Goal: Task Accomplishment & Management: Manage account settings

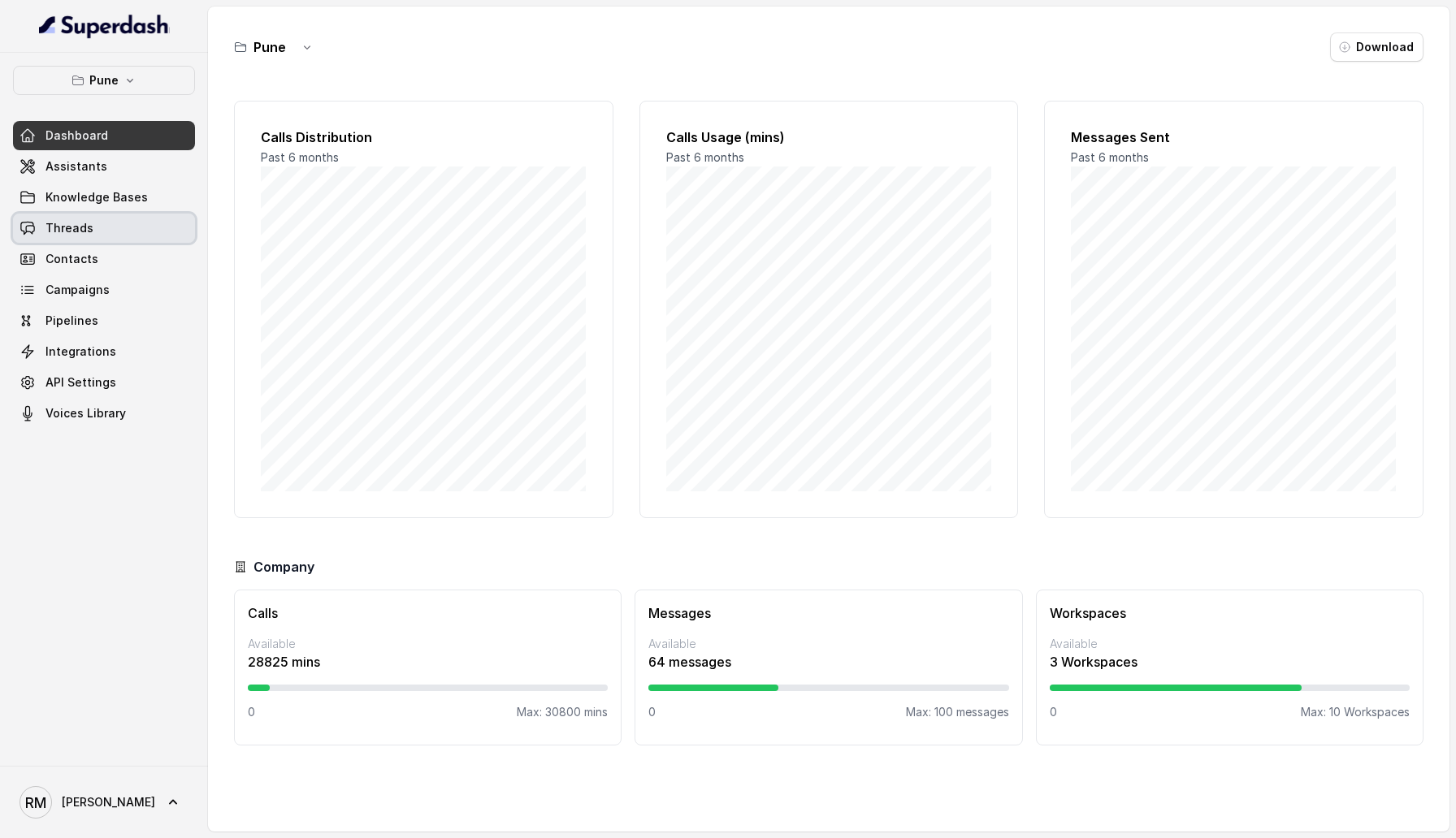
click at [96, 228] on link "Threads" at bounding box center [104, 228] width 182 height 29
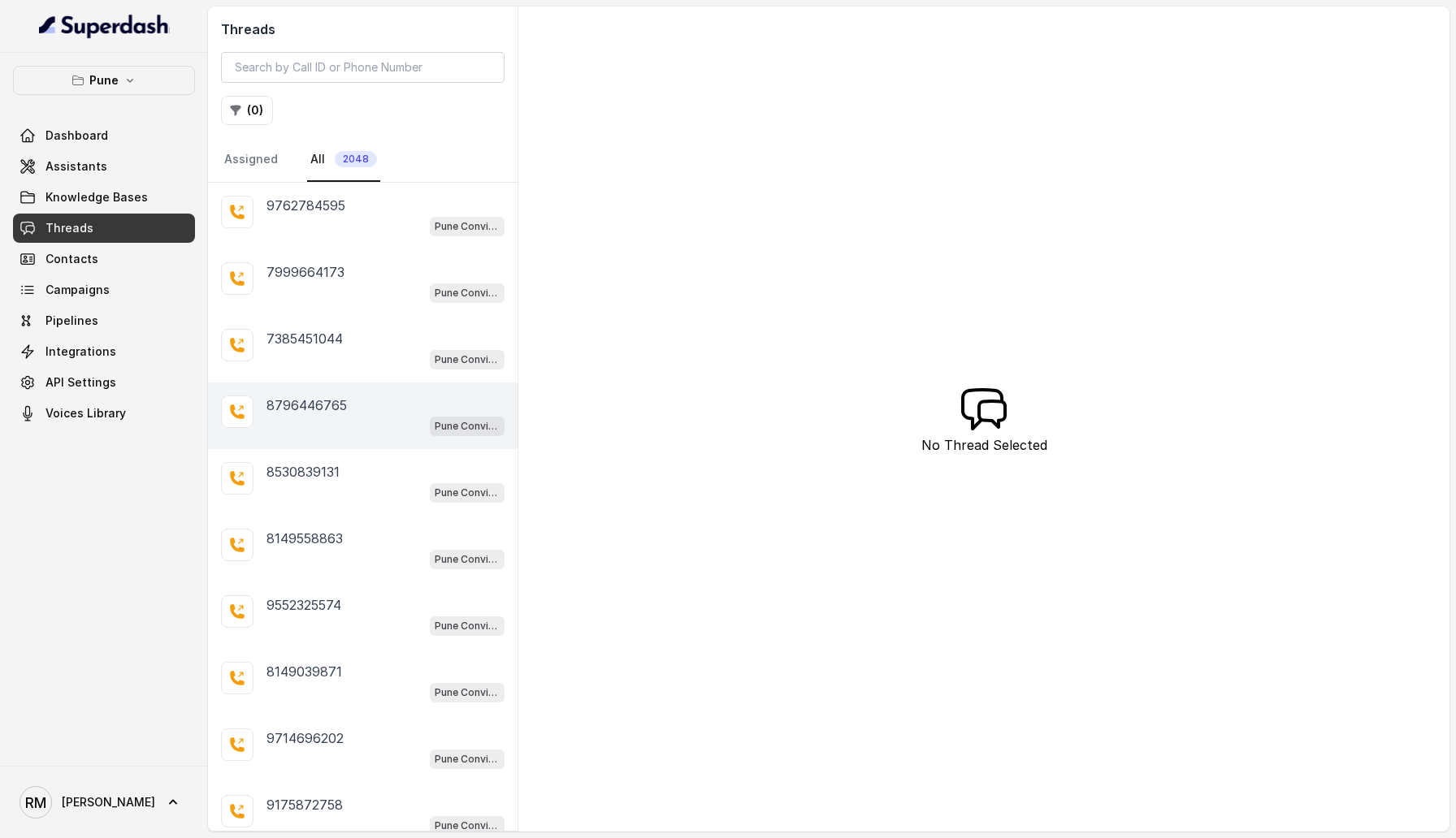
scroll to position [60, 0]
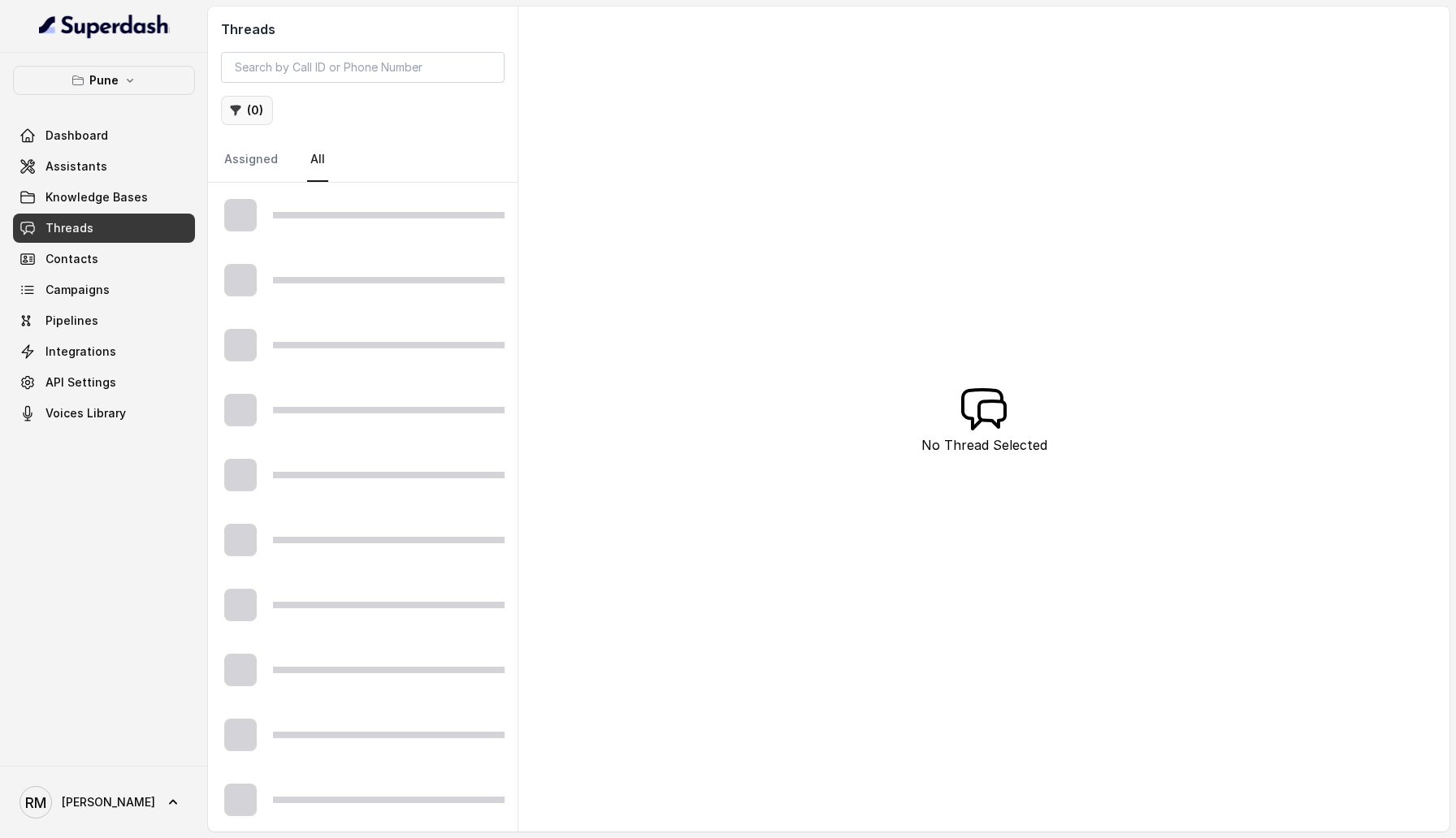
click at [258, 104] on button "( 0 )" at bounding box center [247, 111] width 52 height 29
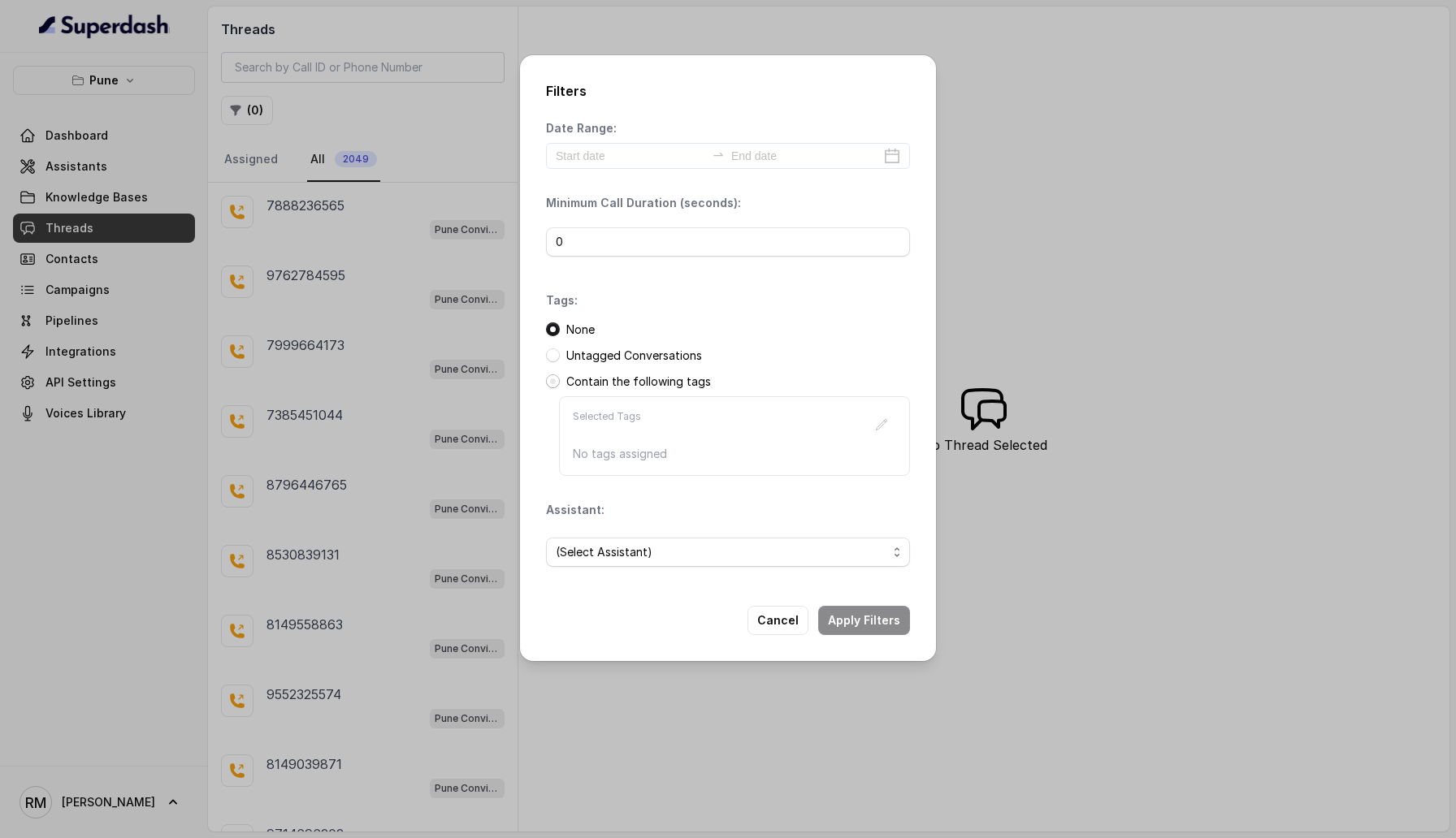
click at [551, 384] on span at bounding box center [553, 381] width 14 height 14
click at [869, 427] on button "button" at bounding box center [882, 425] width 29 height 29
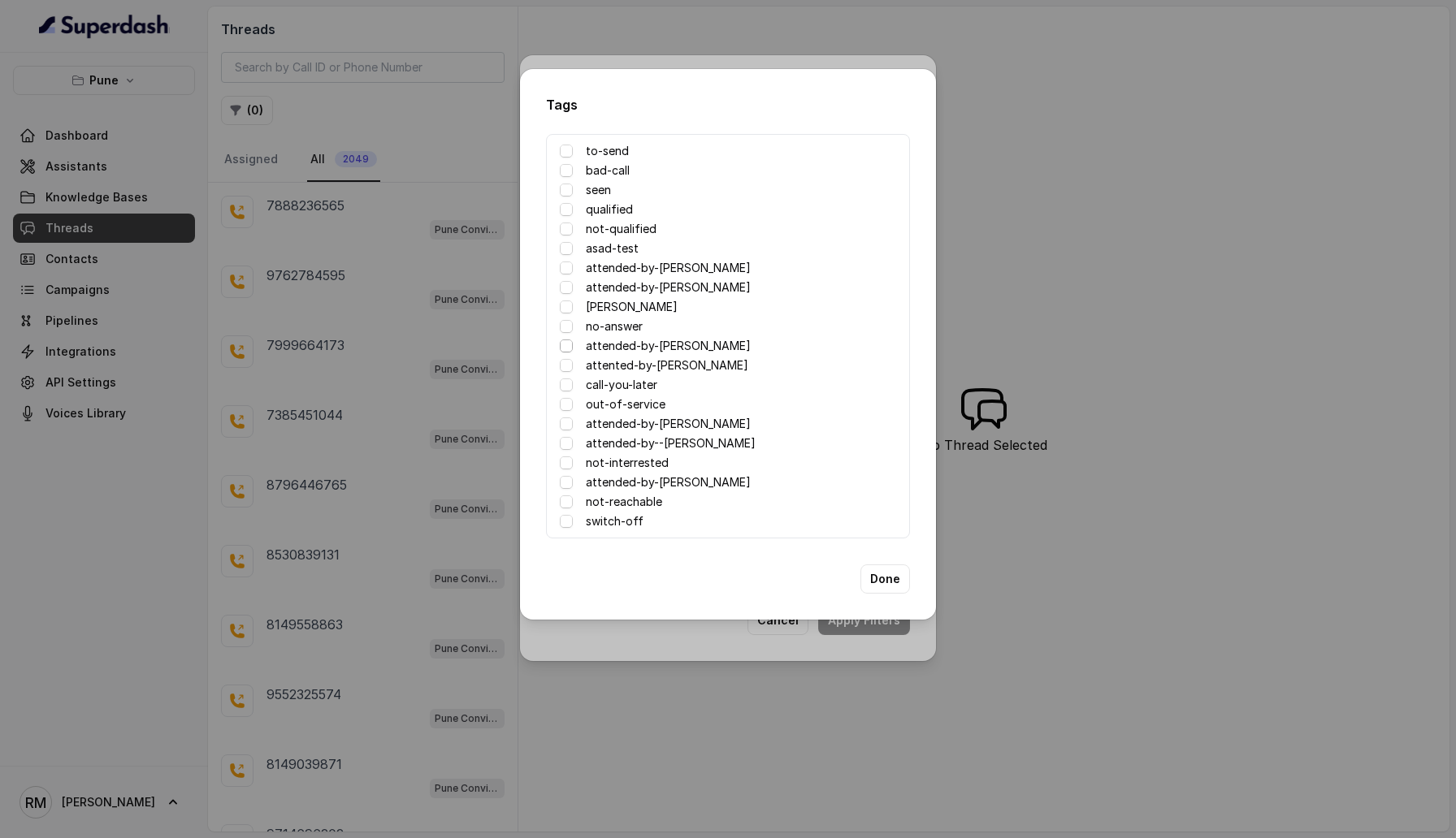
click at [567, 349] on span at bounding box center [566, 345] width 13 height 13
click at [870, 575] on button "Done" at bounding box center [884, 579] width 49 height 29
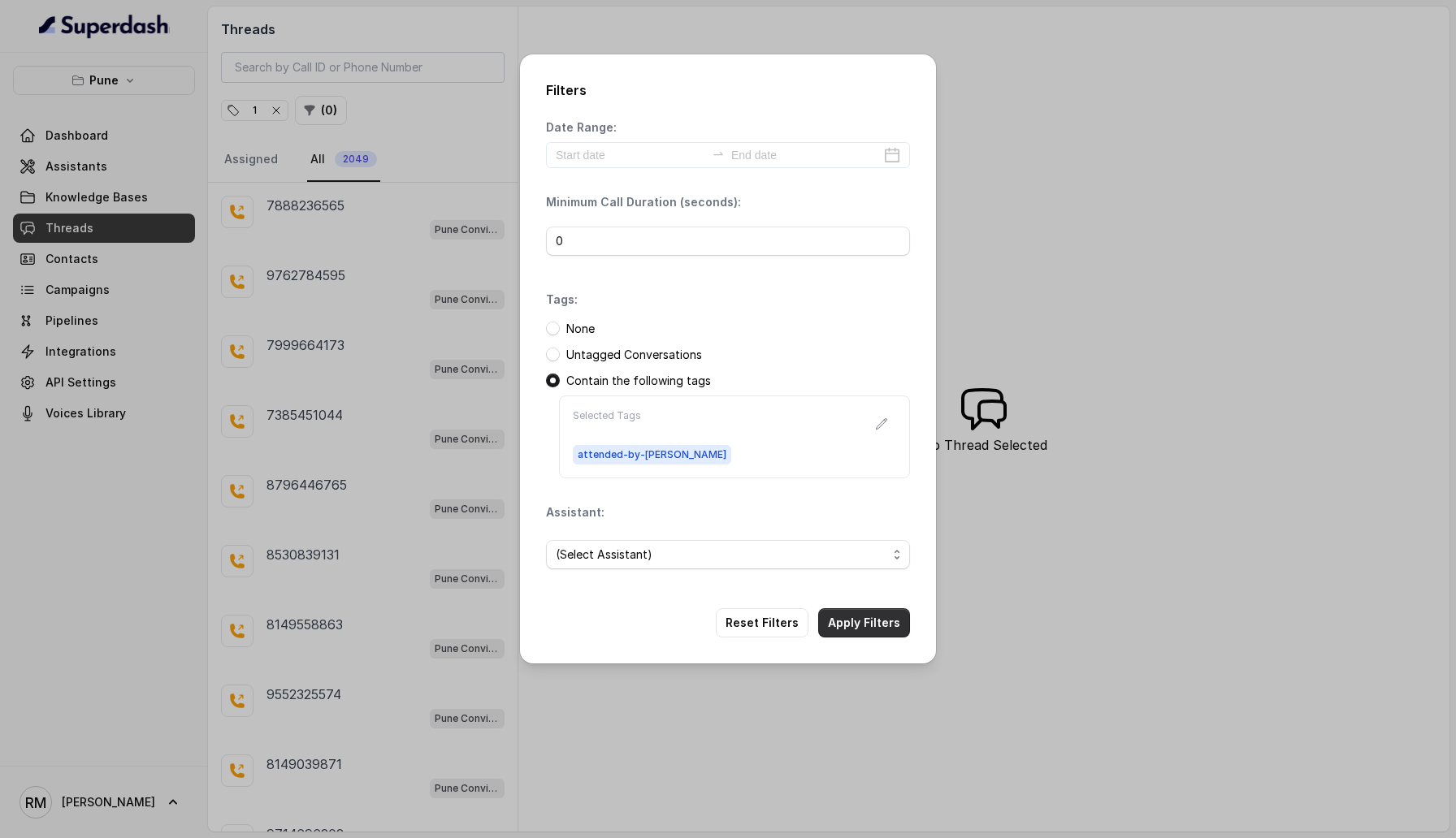
click at [869, 622] on button "Apply Filters" at bounding box center [864, 623] width 92 height 29
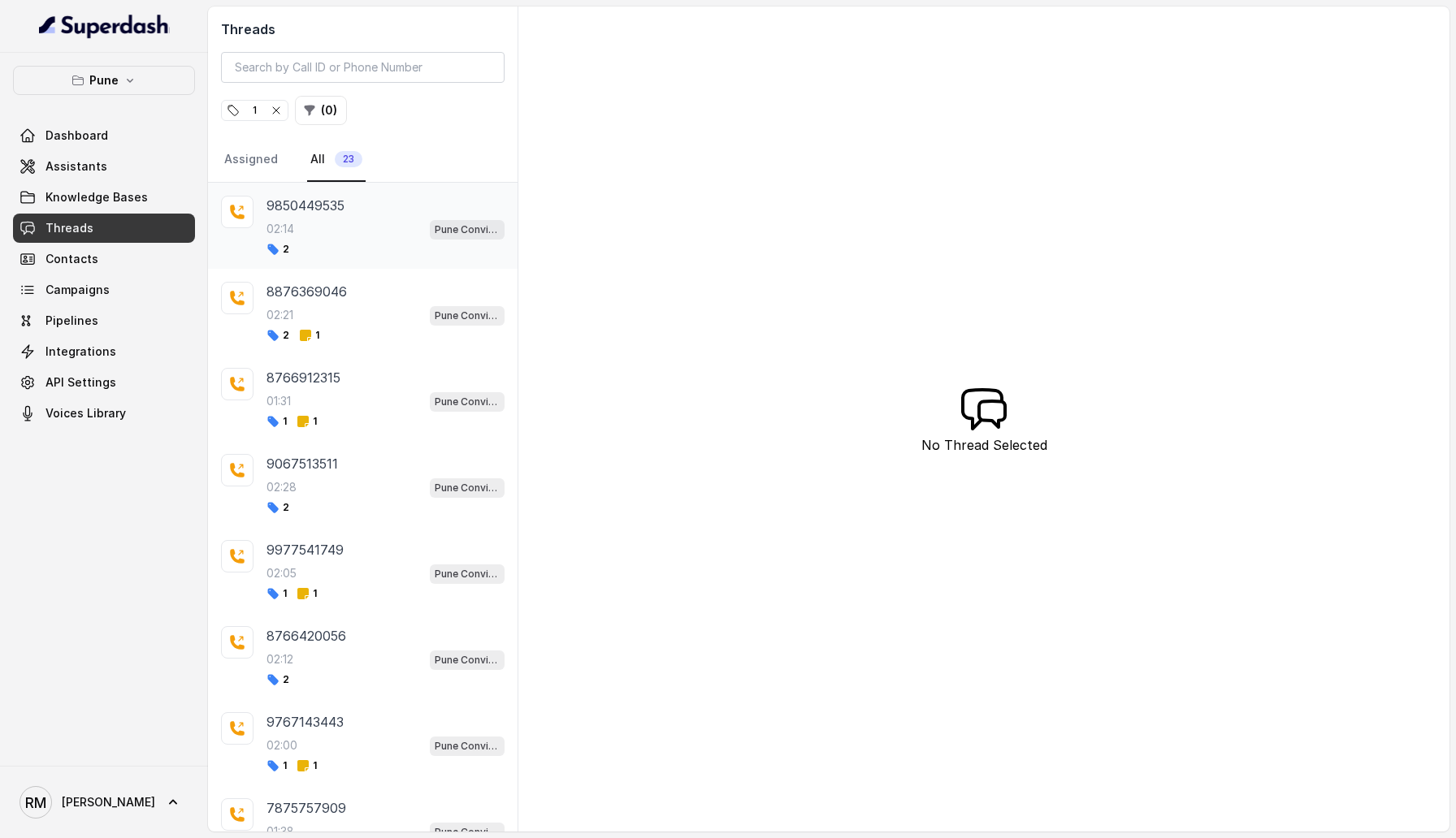
click at [369, 265] on div "9850449535 02:14 Pune Conviction HR Outbound Assistant 2" at bounding box center [362, 226] width 310 height 86
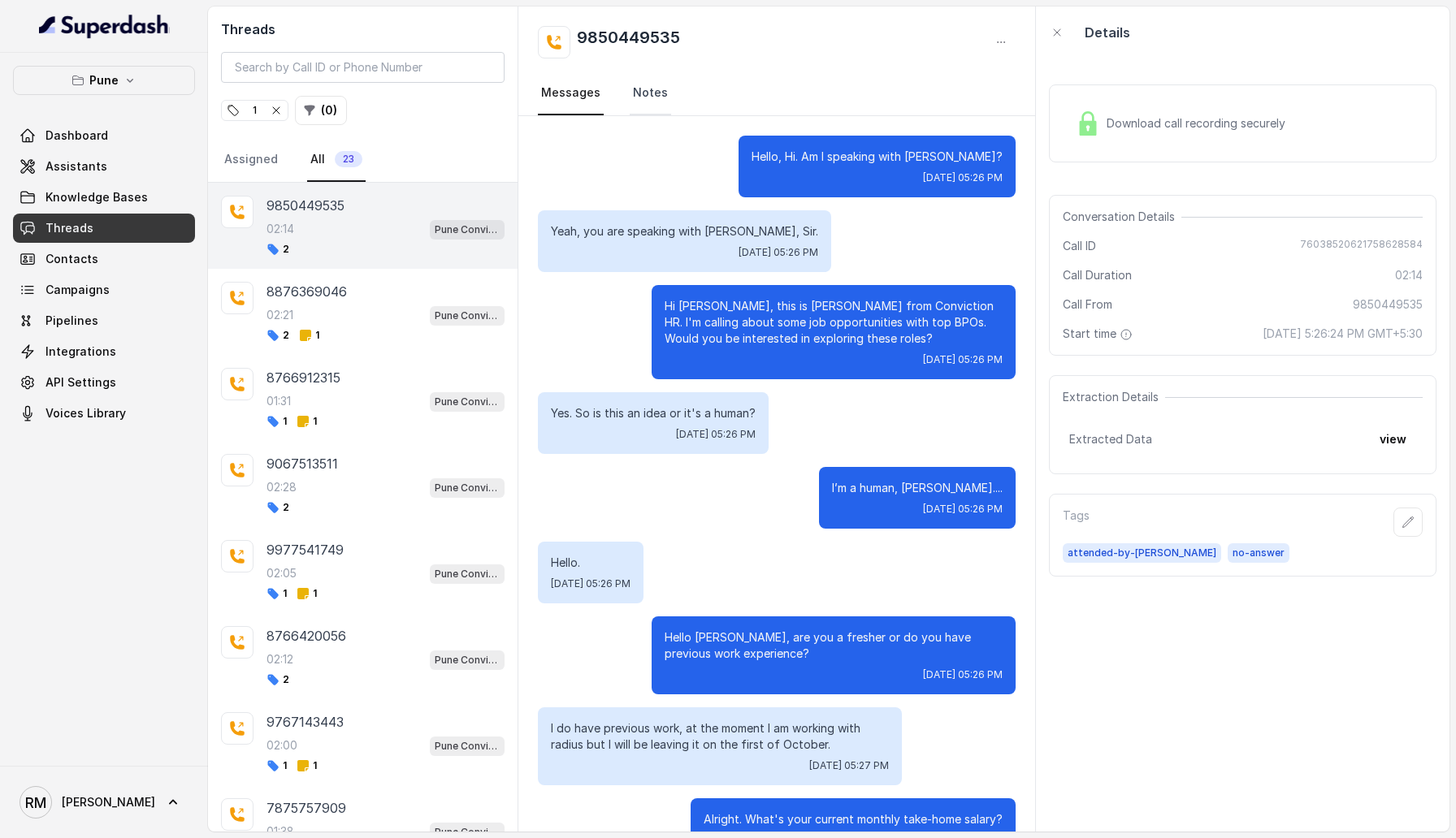
click at [649, 93] on link "Notes" at bounding box center [651, 93] width 42 height 44
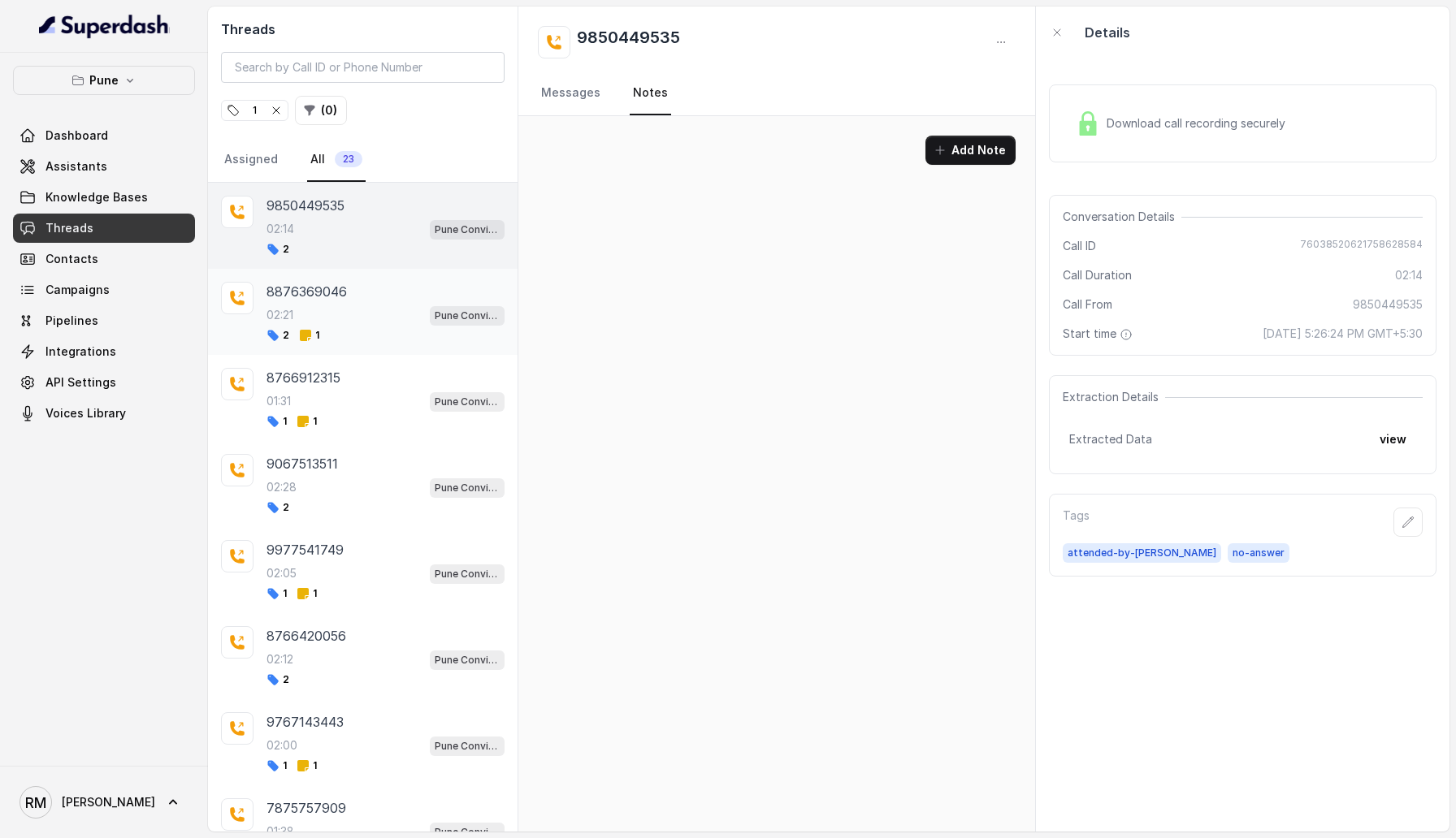
click at [330, 308] on div "02:21 Pune Conviction HR Outbound Assistant" at bounding box center [385, 315] width 238 height 21
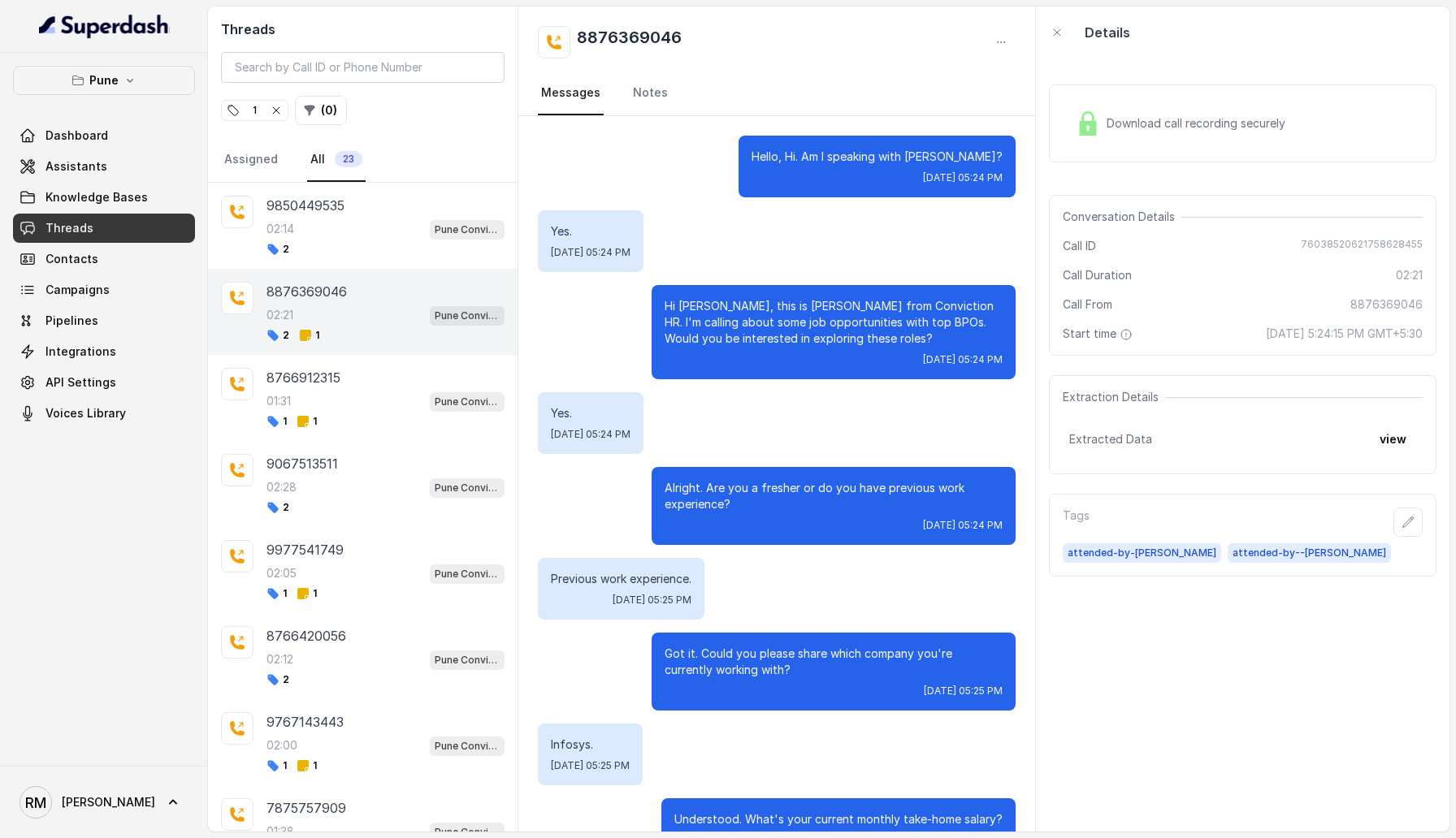
scroll to position [2045, 0]
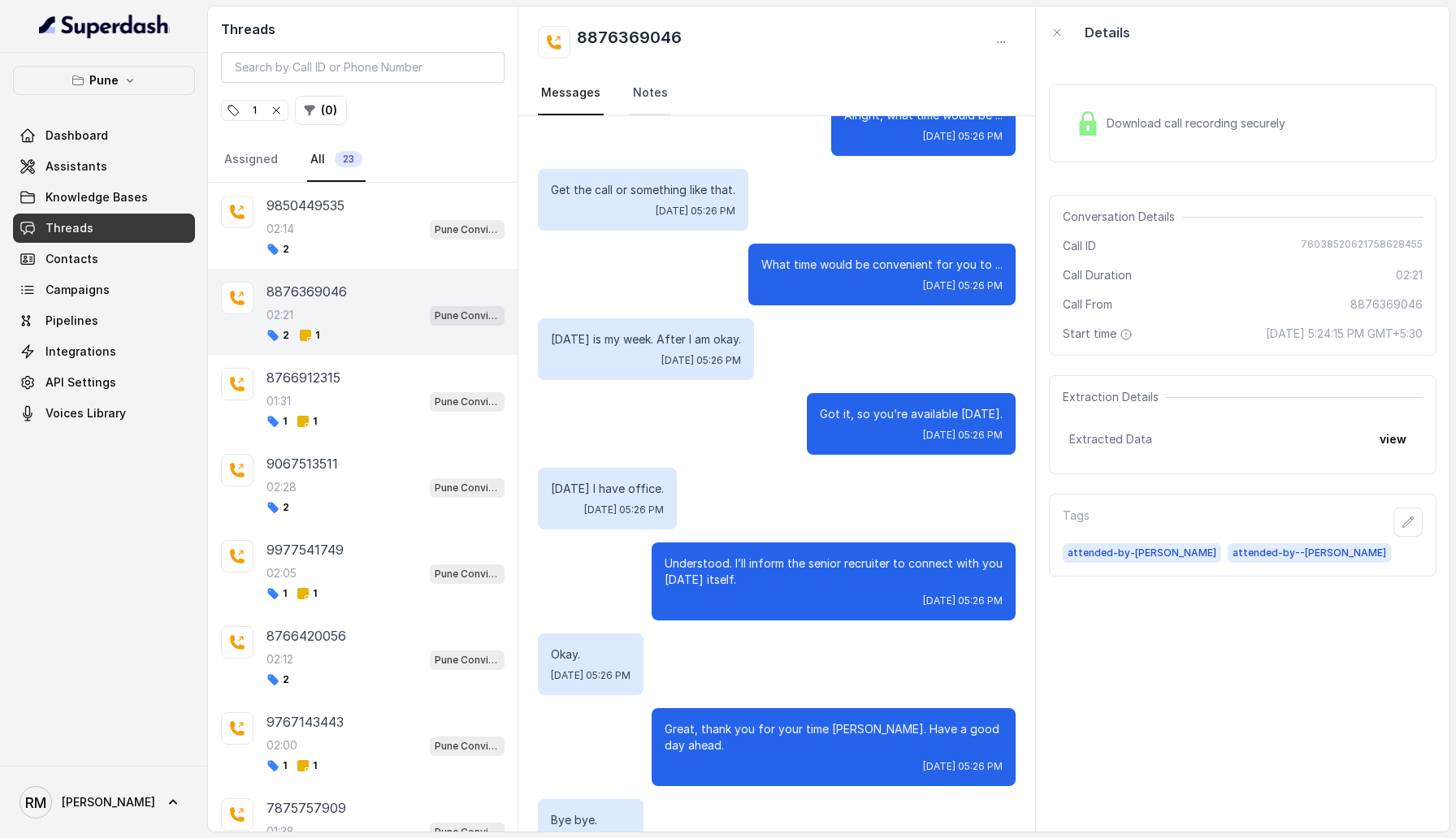
click at [650, 96] on link "Notes" at bounding box center [651, 93] width 42 height 44
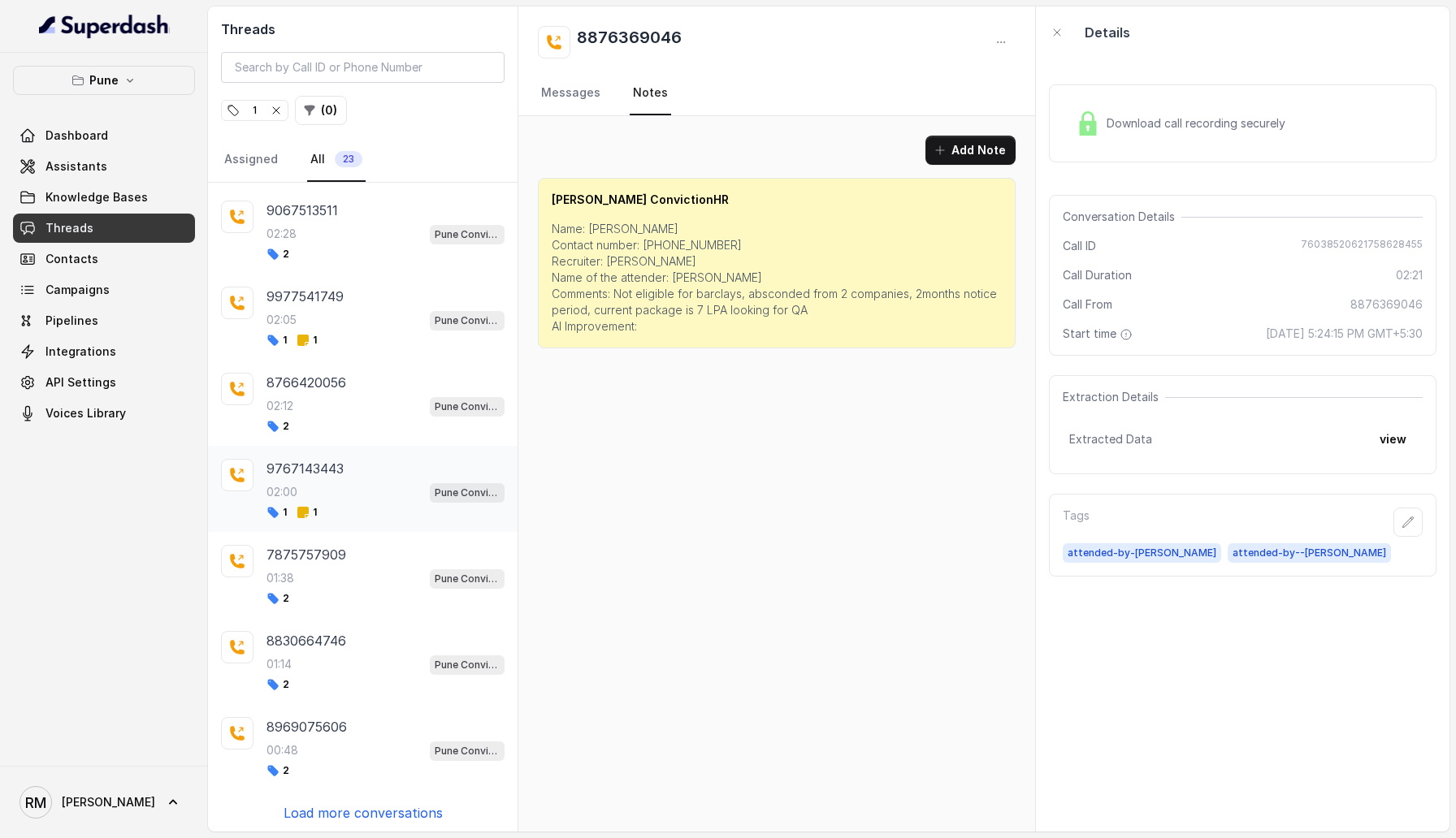
scroll to position [0, 0]
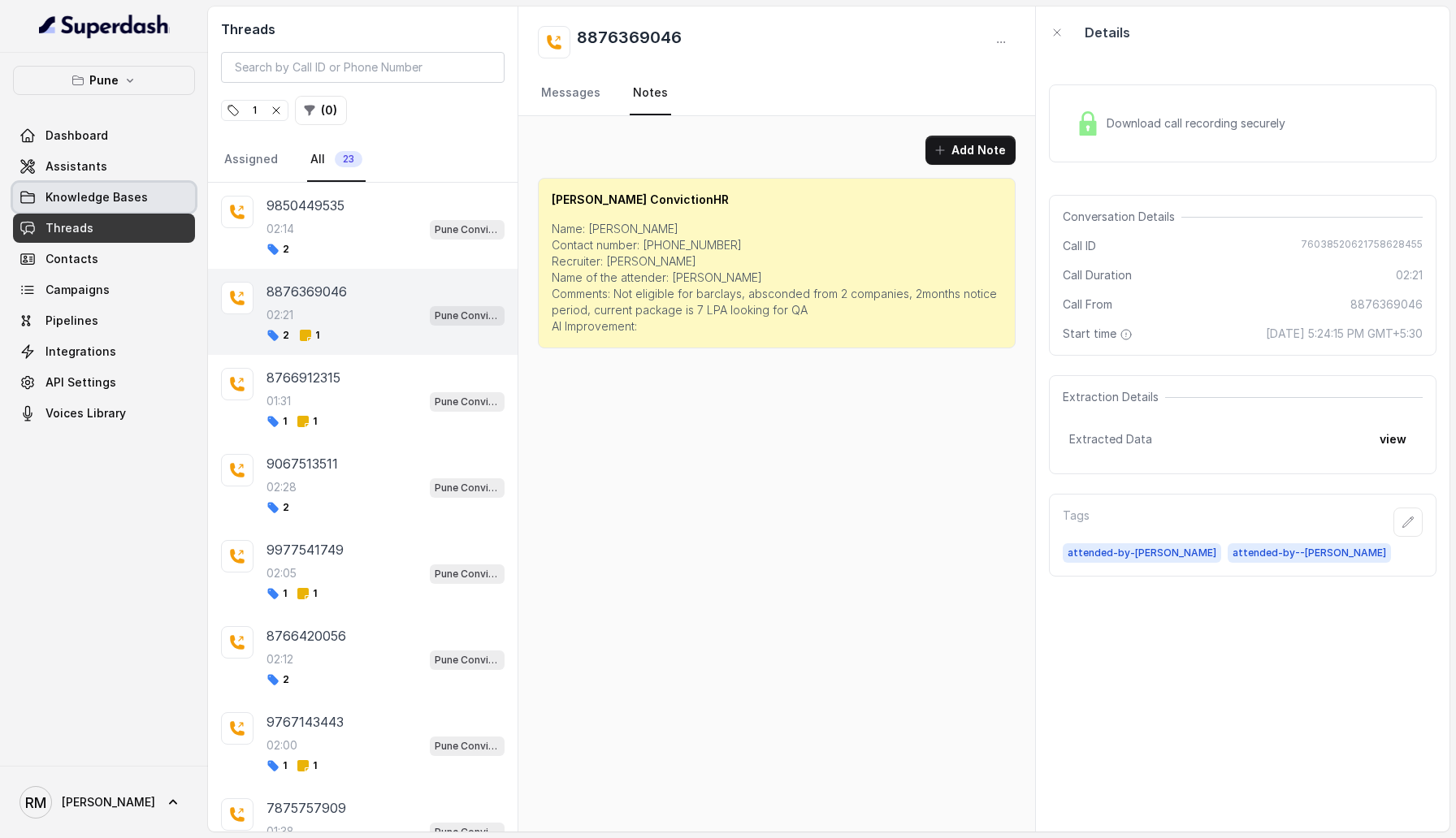
click at [133, 196] on span "Knowledge Bases" at bounding box center [97, 197] width 102 height 16
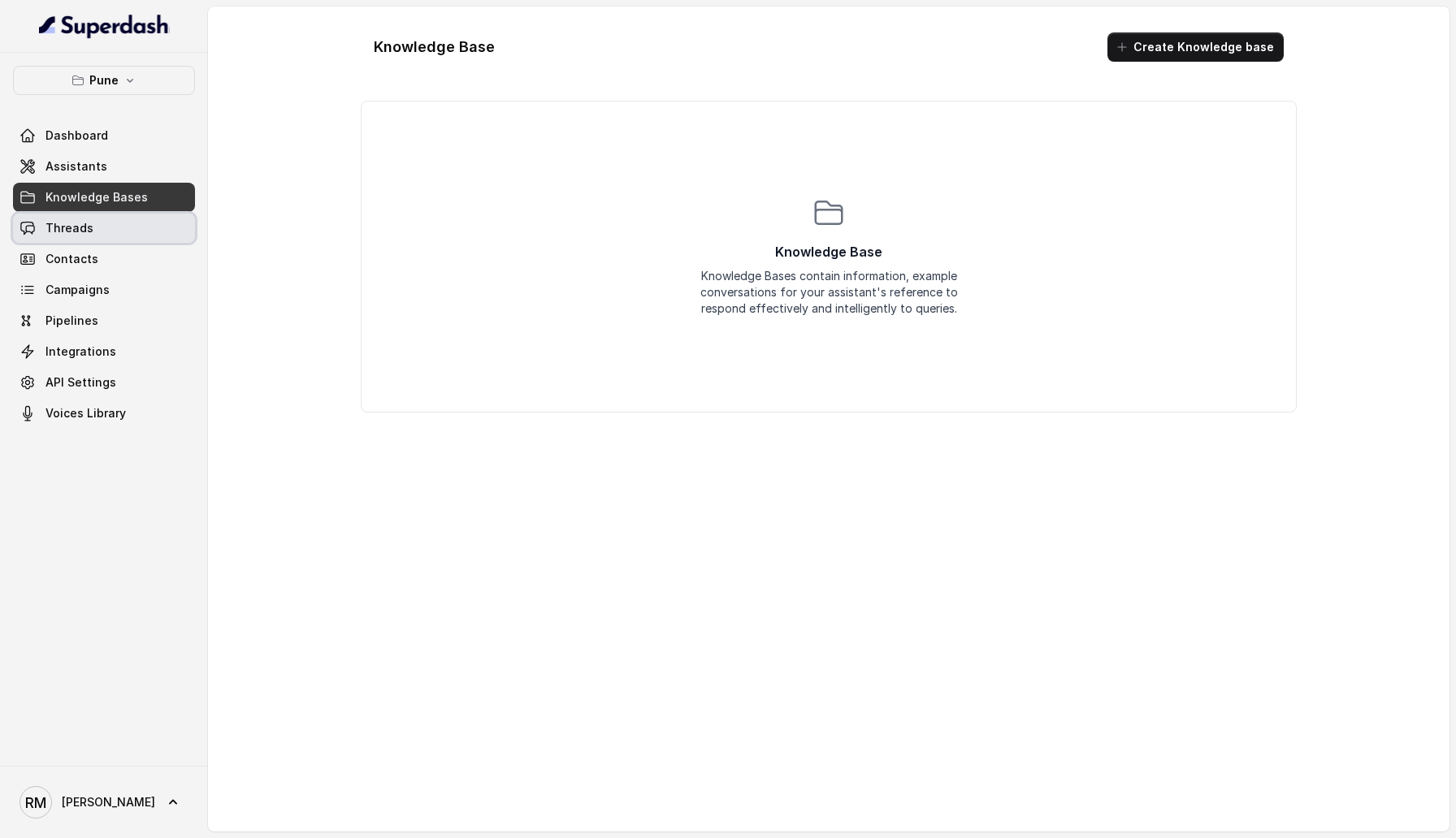
click at [173, 236] on link "Threads" at bounding box center [104, 228] width 182 height 29
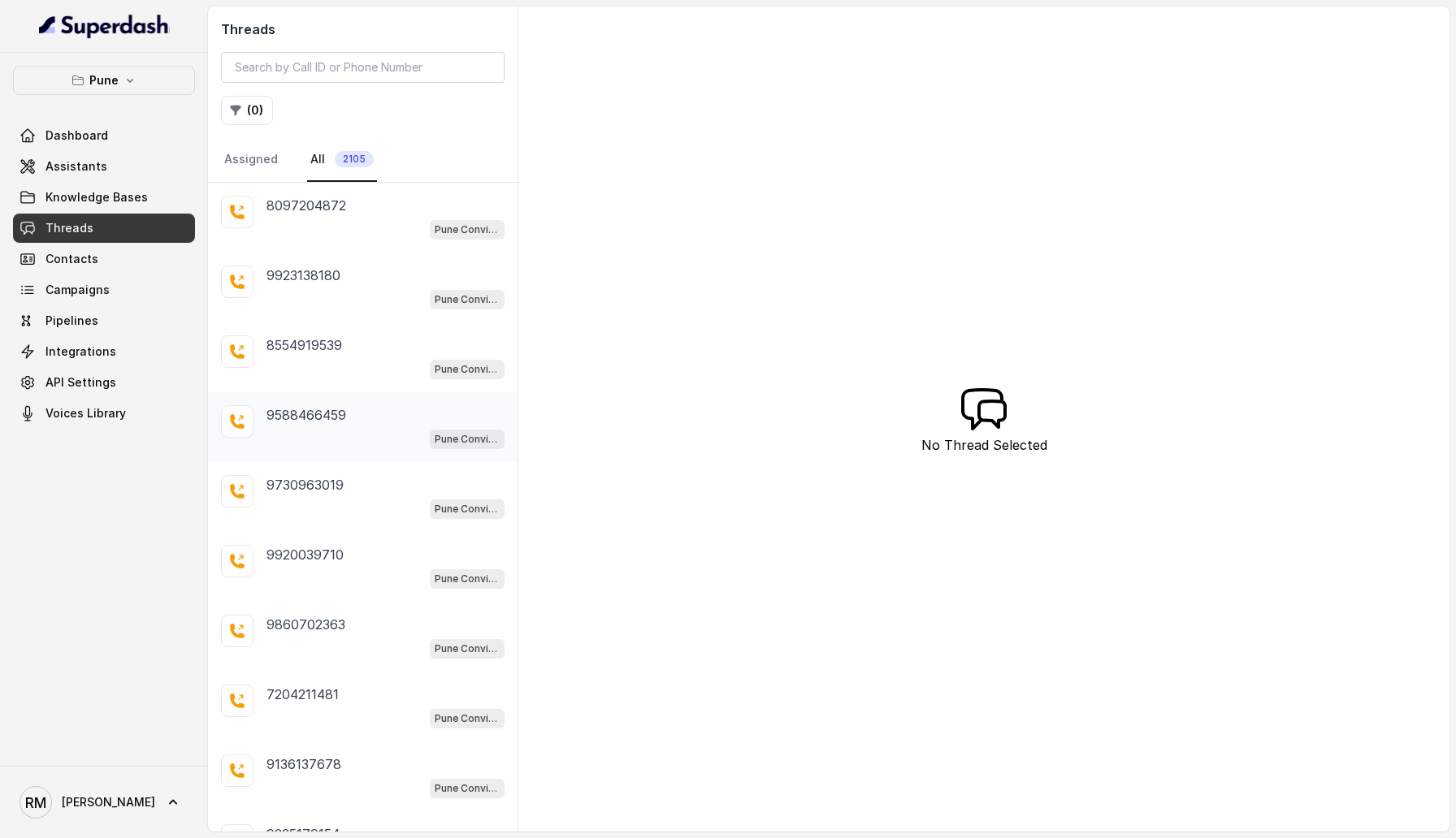
scroll to position [91, 0]
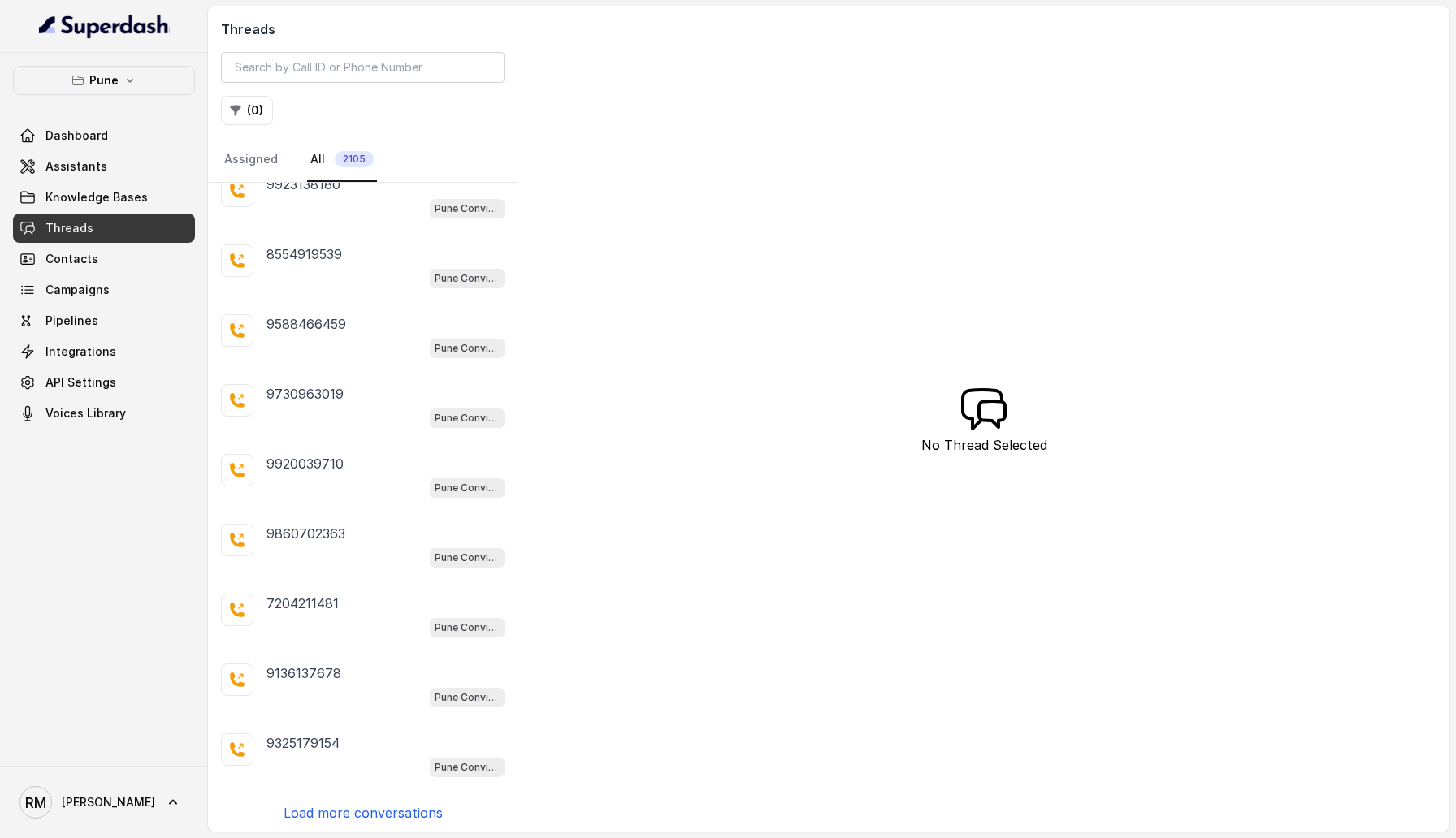
click at [332, 805] on p "Load more conversations" at bounding box center [363, 813] width 159 height 20
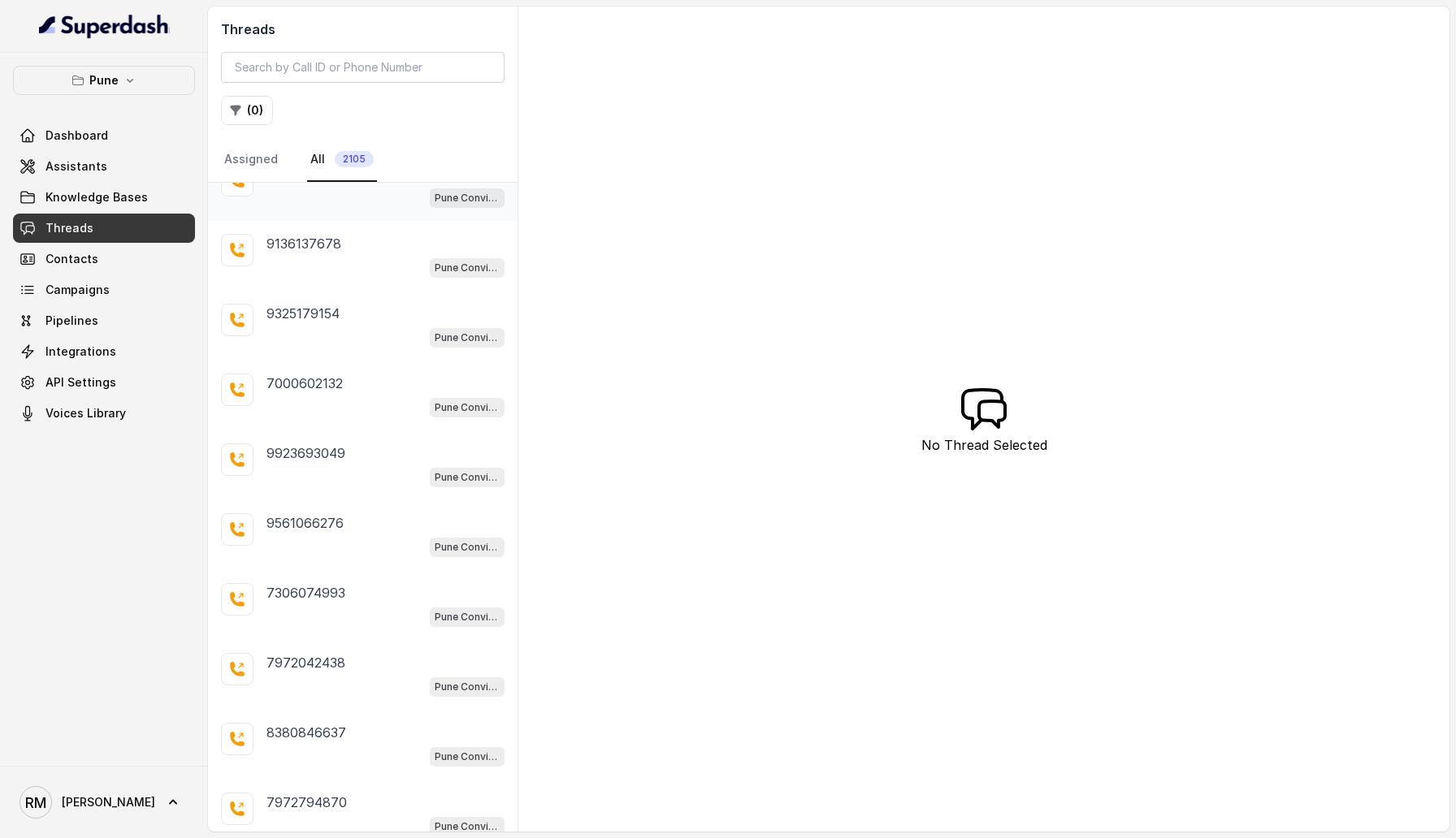
scroll to position [785, 0]
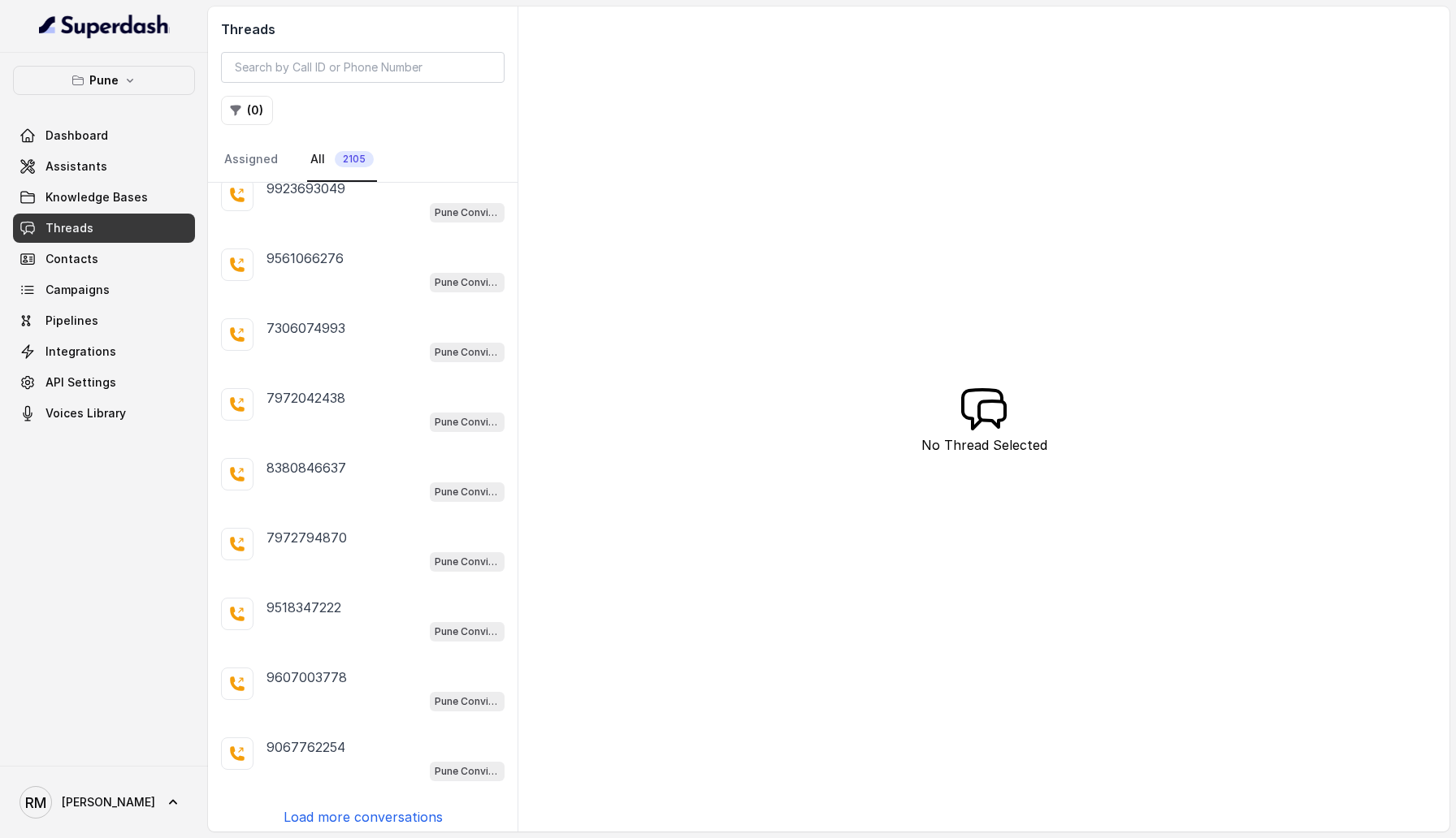
click at [353, 807] on p "Load more conversations" at bounding box center [363, 816] width 159 height 20
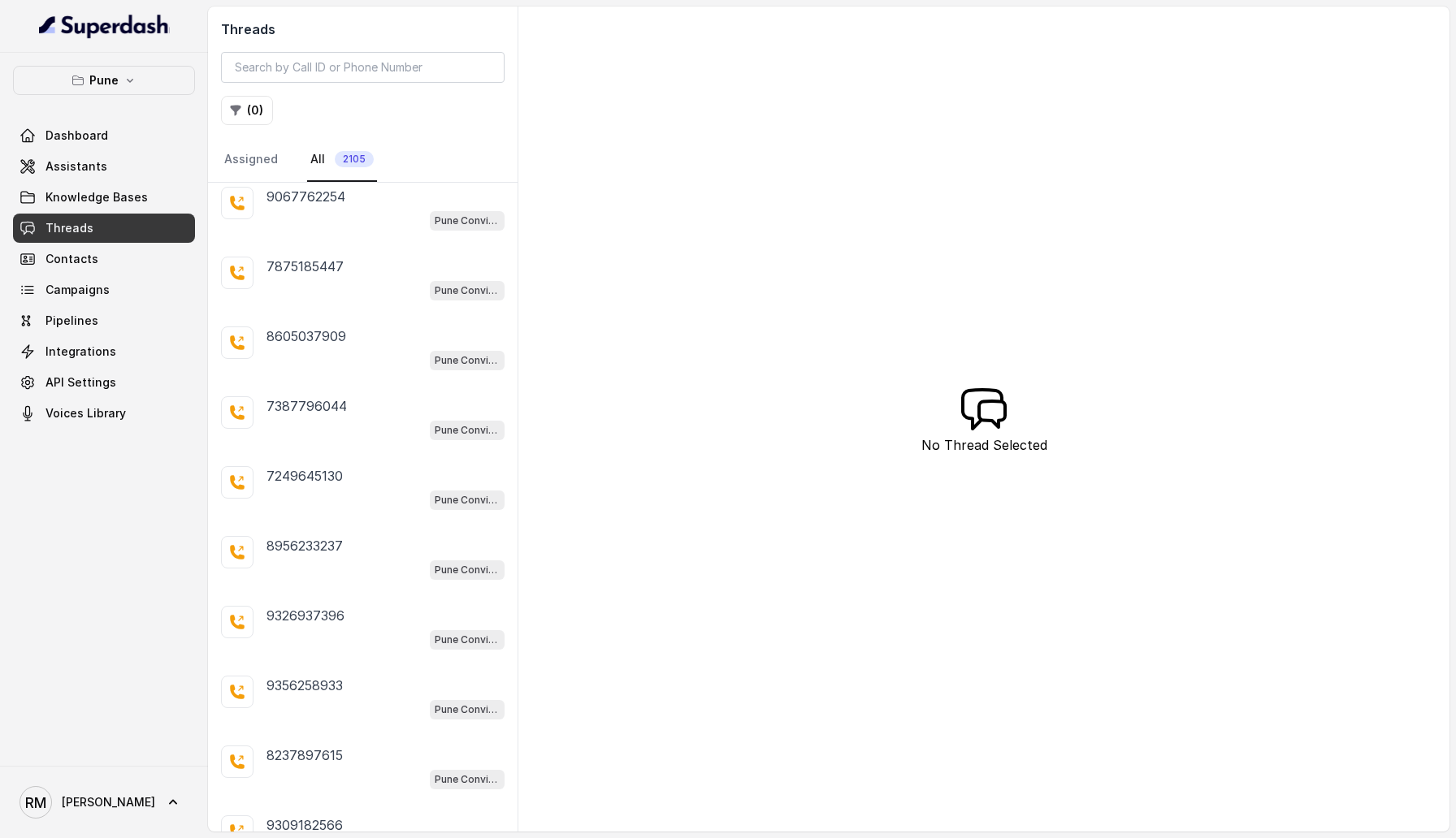
scroll to position [1480, 0]
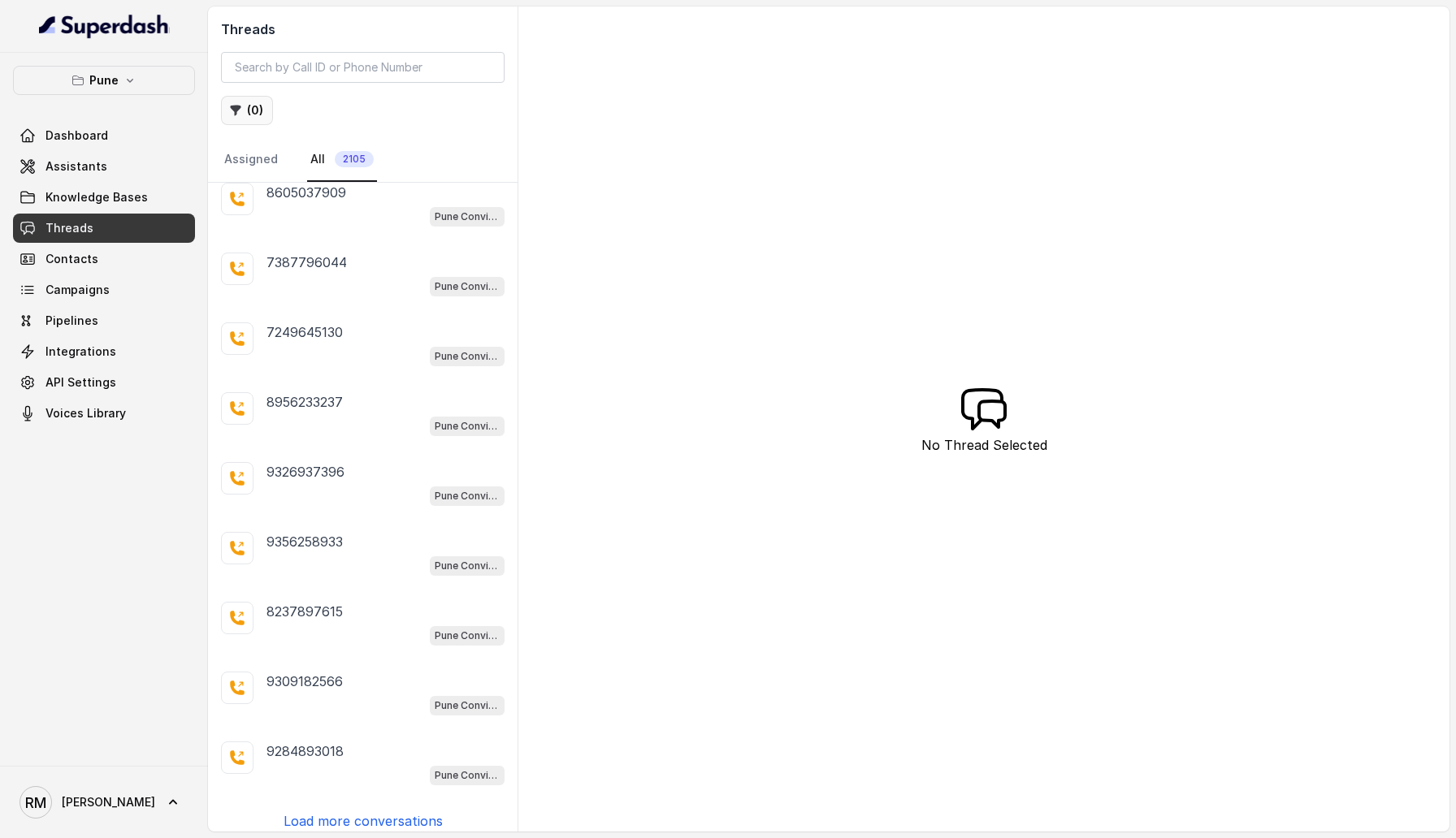
click at [242, 111] on button "( 0 )" at bounding box center [247, 111] width 52 height 29
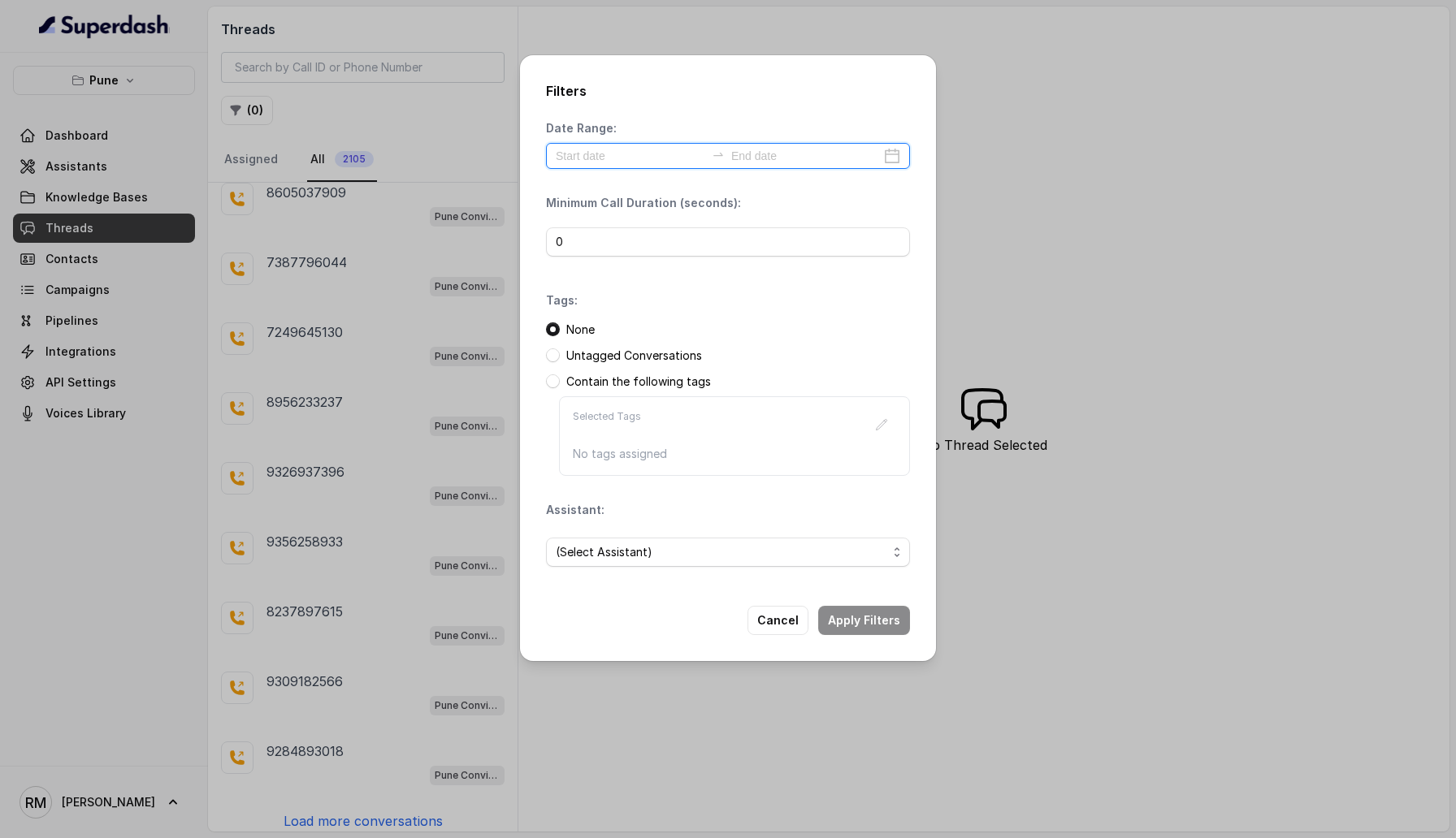
click at [606, 158] on input at bounding box center [630, 156] width 150 height 18
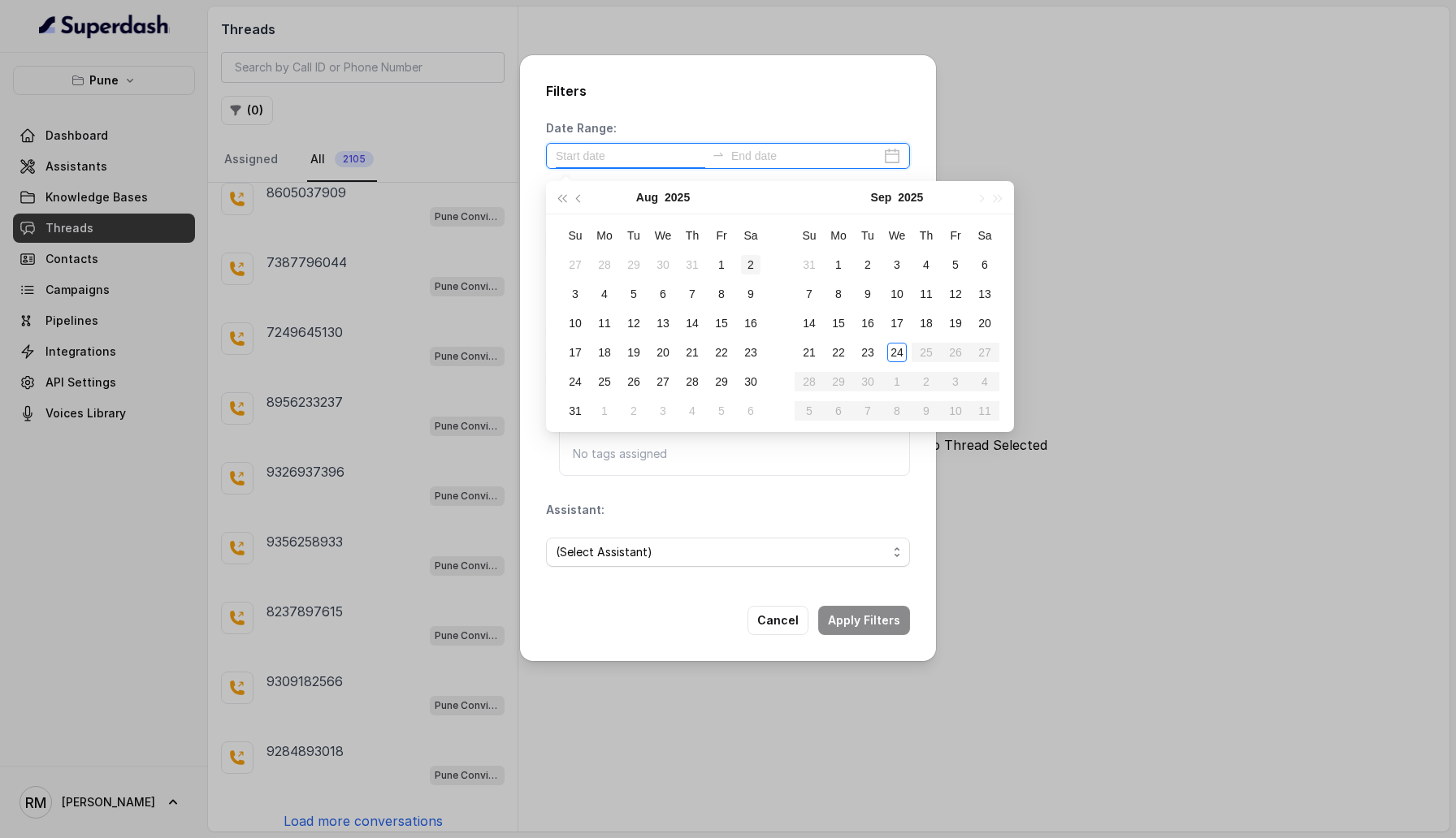
type input "2025-08-02"
type input "2025-09-24"
click at [898, 345] on div "24" at bounding box center [896, 351] width 20 height 20
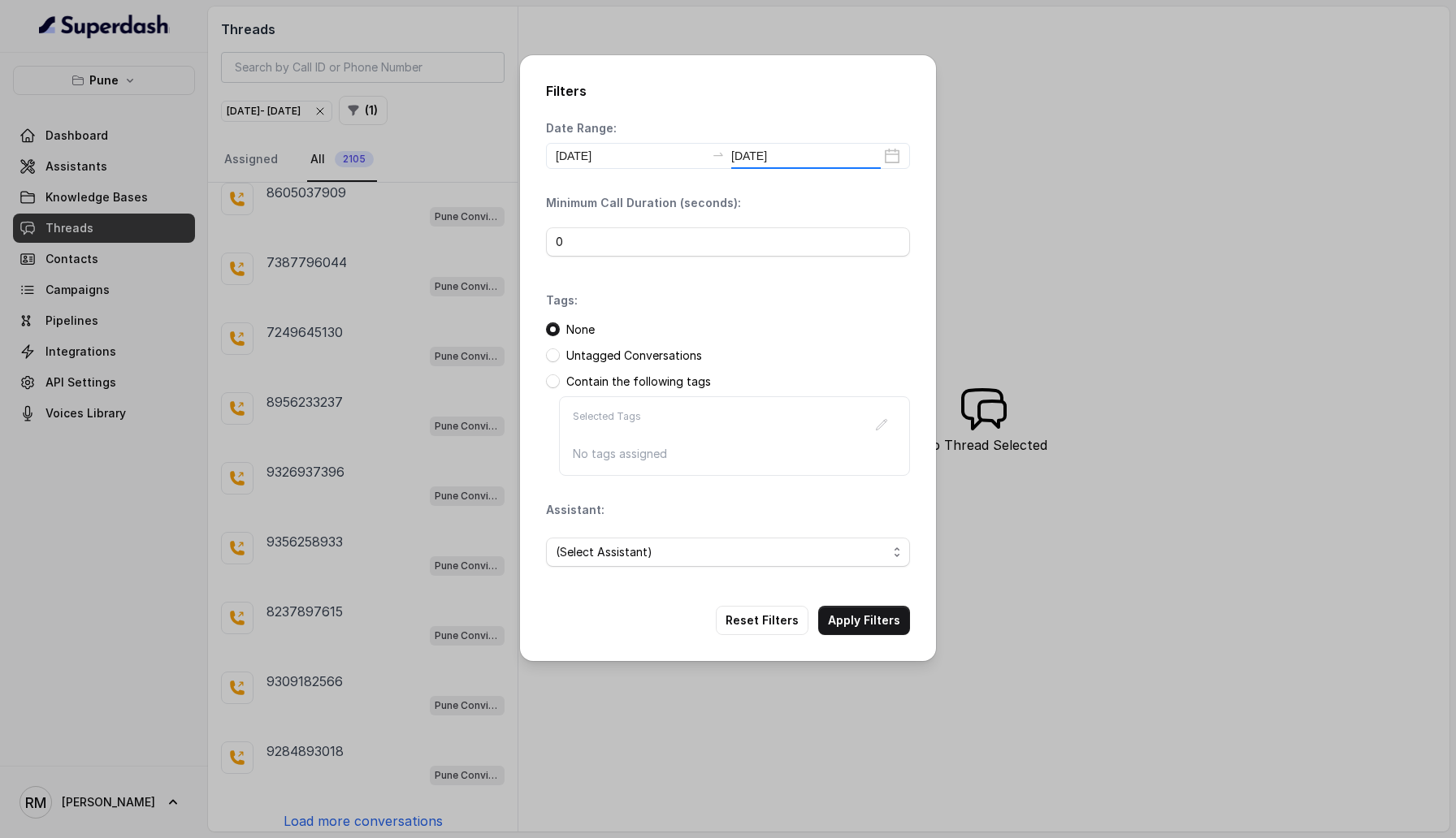
type input "2025-09-24"
click at [574, 240] on input "0" at bounding box center [728, 242] width 364 height 29
type input "1"
click at [869, 623] on button "Apply Filters" at bounding box center [864, 620] width 92 height 29
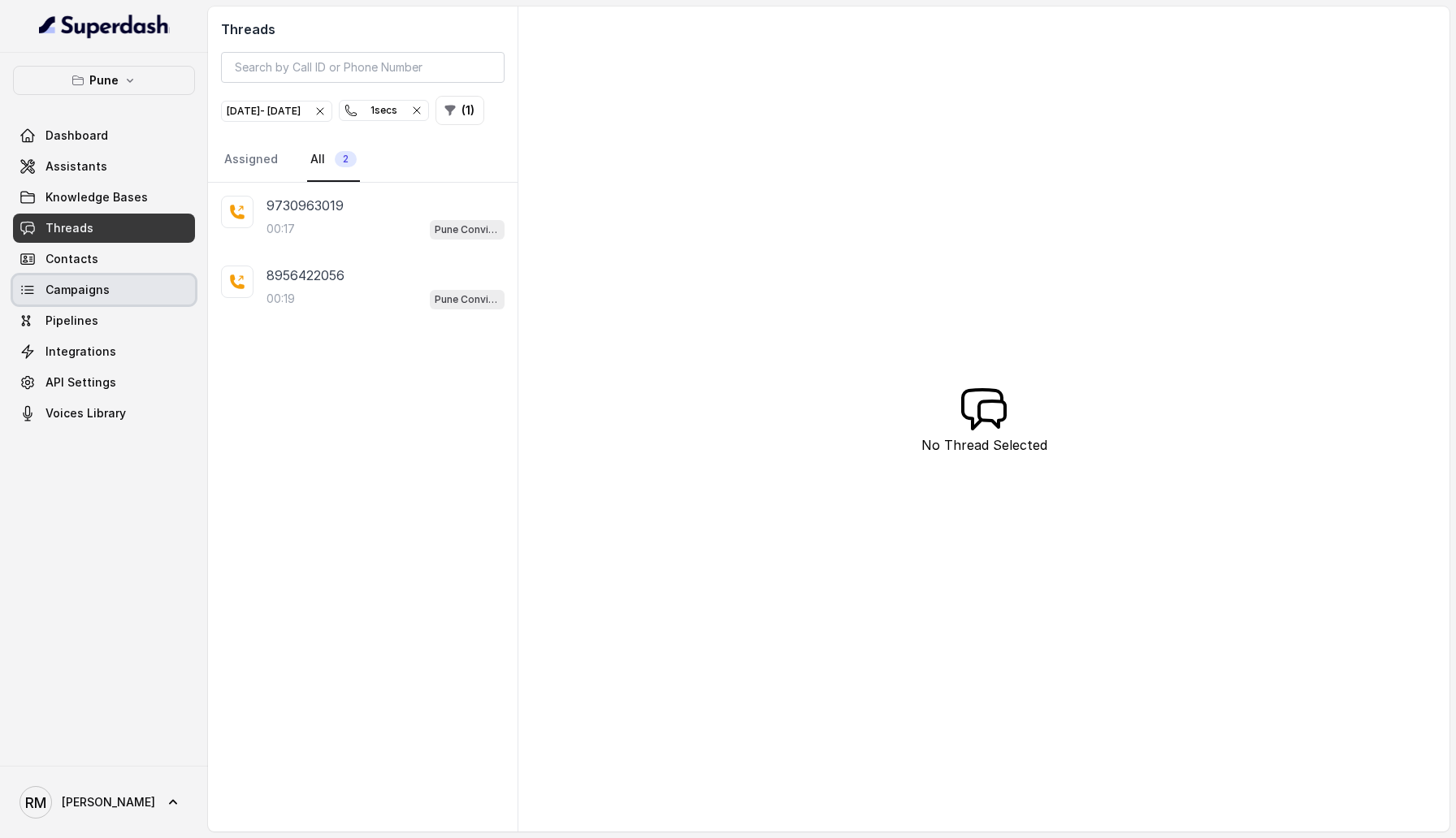
click at [115, 285] on link "Campaigns" at bounding box center [104, 290] width 182 height 29
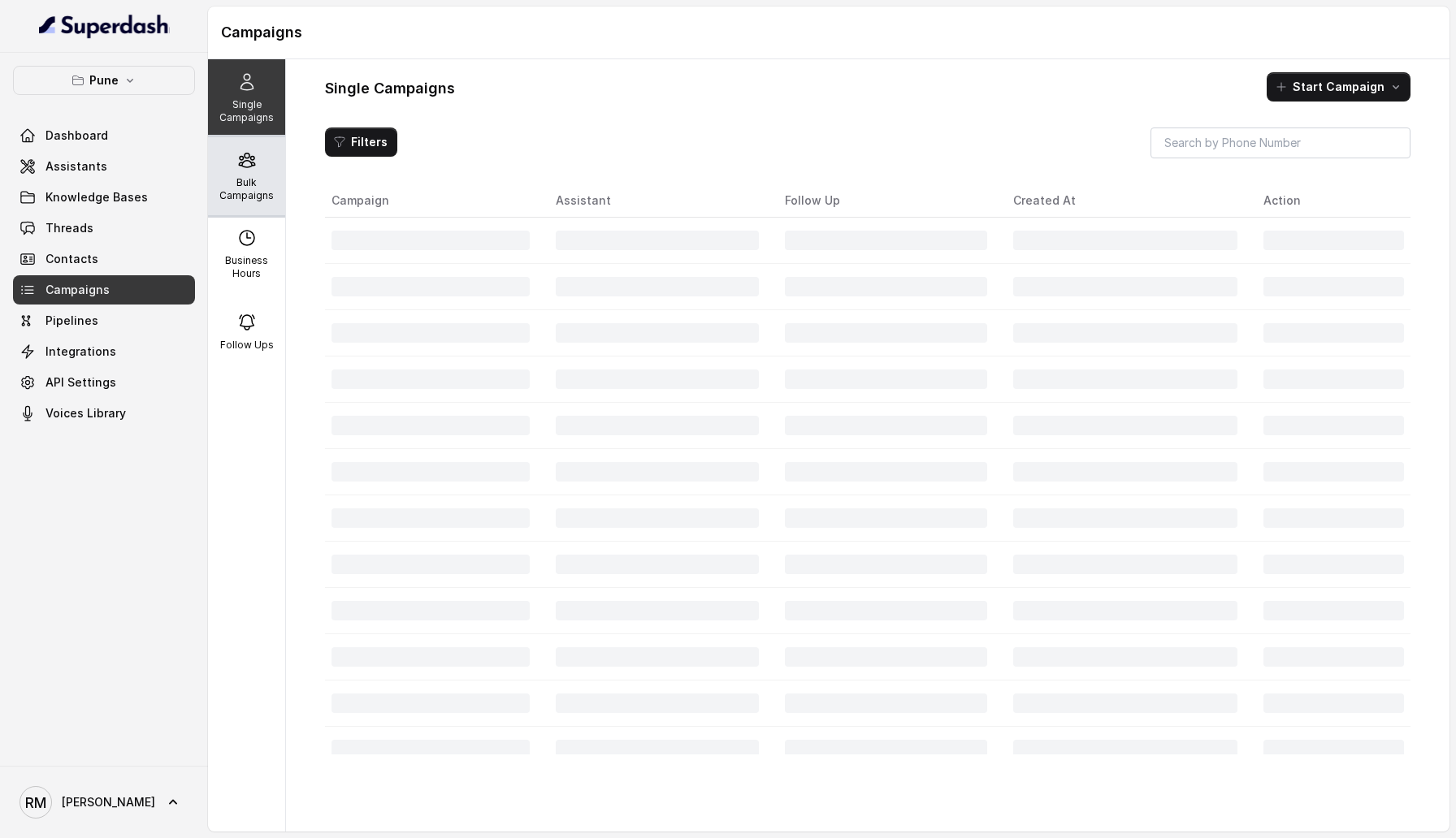
click at [247, 174] on div "Bulk Campaigns" at bounding box center [246, 176] width 77 height 78
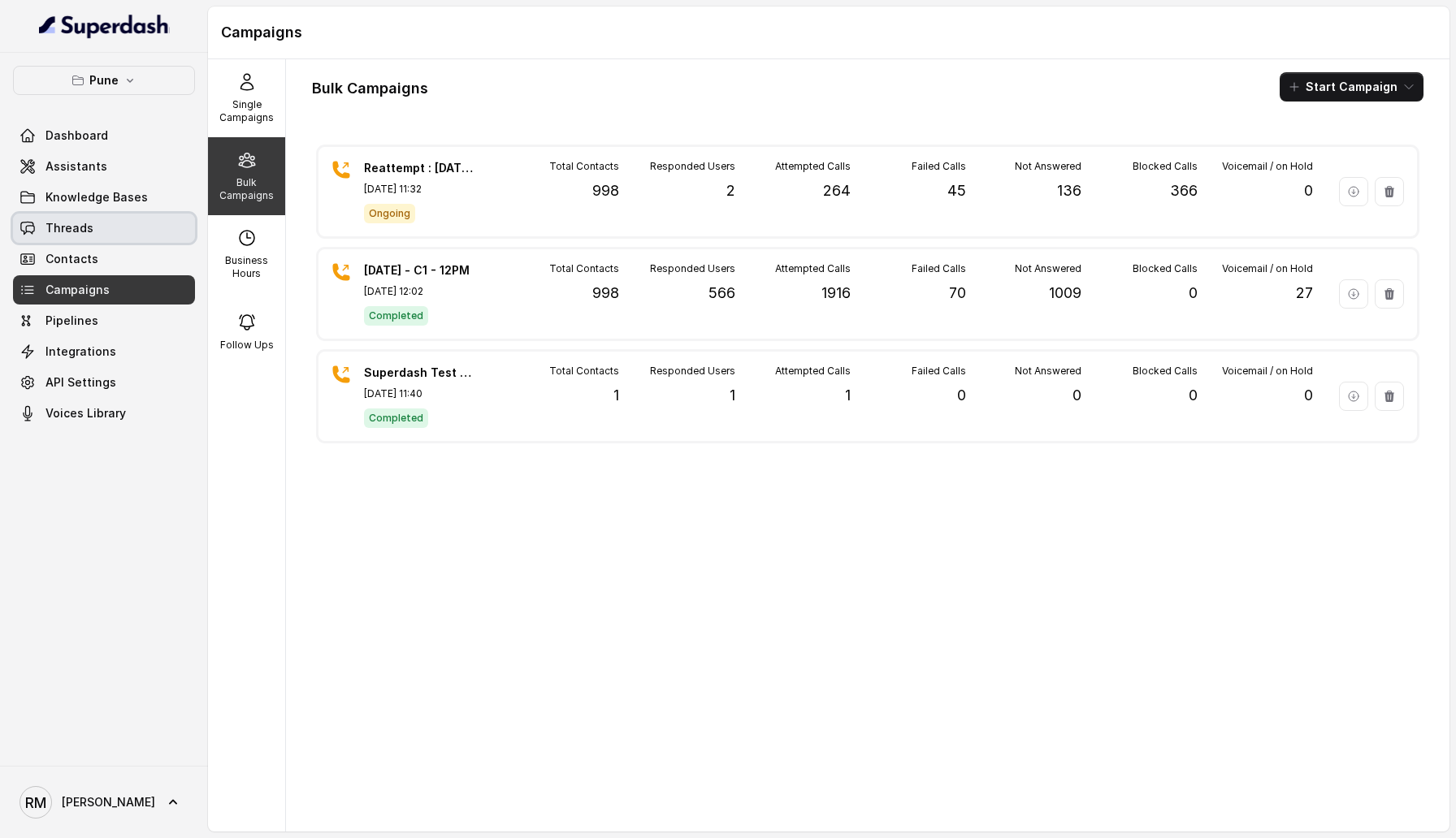
click at [132, 246] on link "Contacts" at bounding box center [104, 259] width 182 height 29
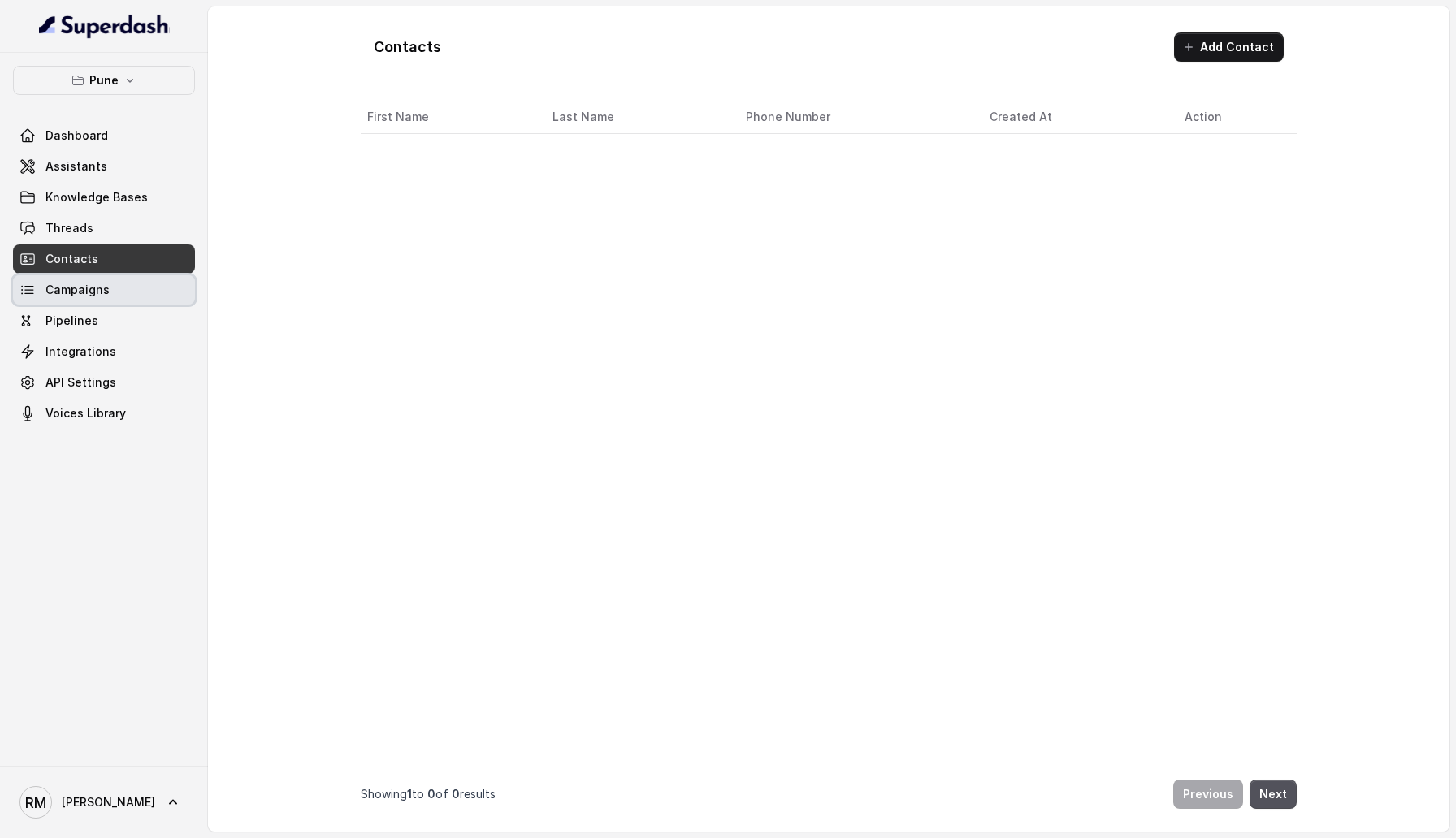
click at [132, 279] on link "Campaigns" at bounding box center [104, 290] width 182 height 29
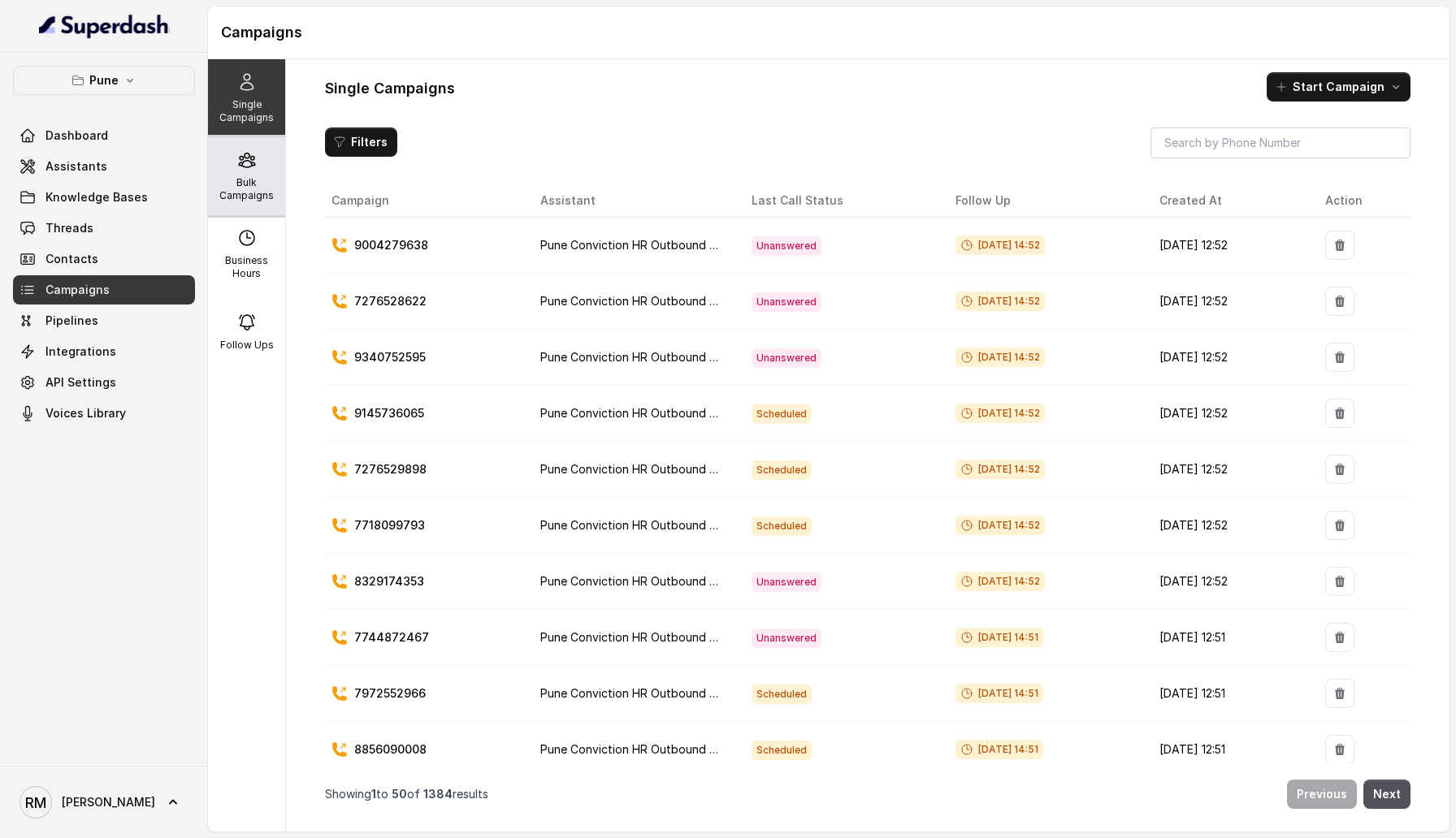
click at [256, 192] on p "Bulk Campaigns" at bounding box center [247, 189] width 64 height 26
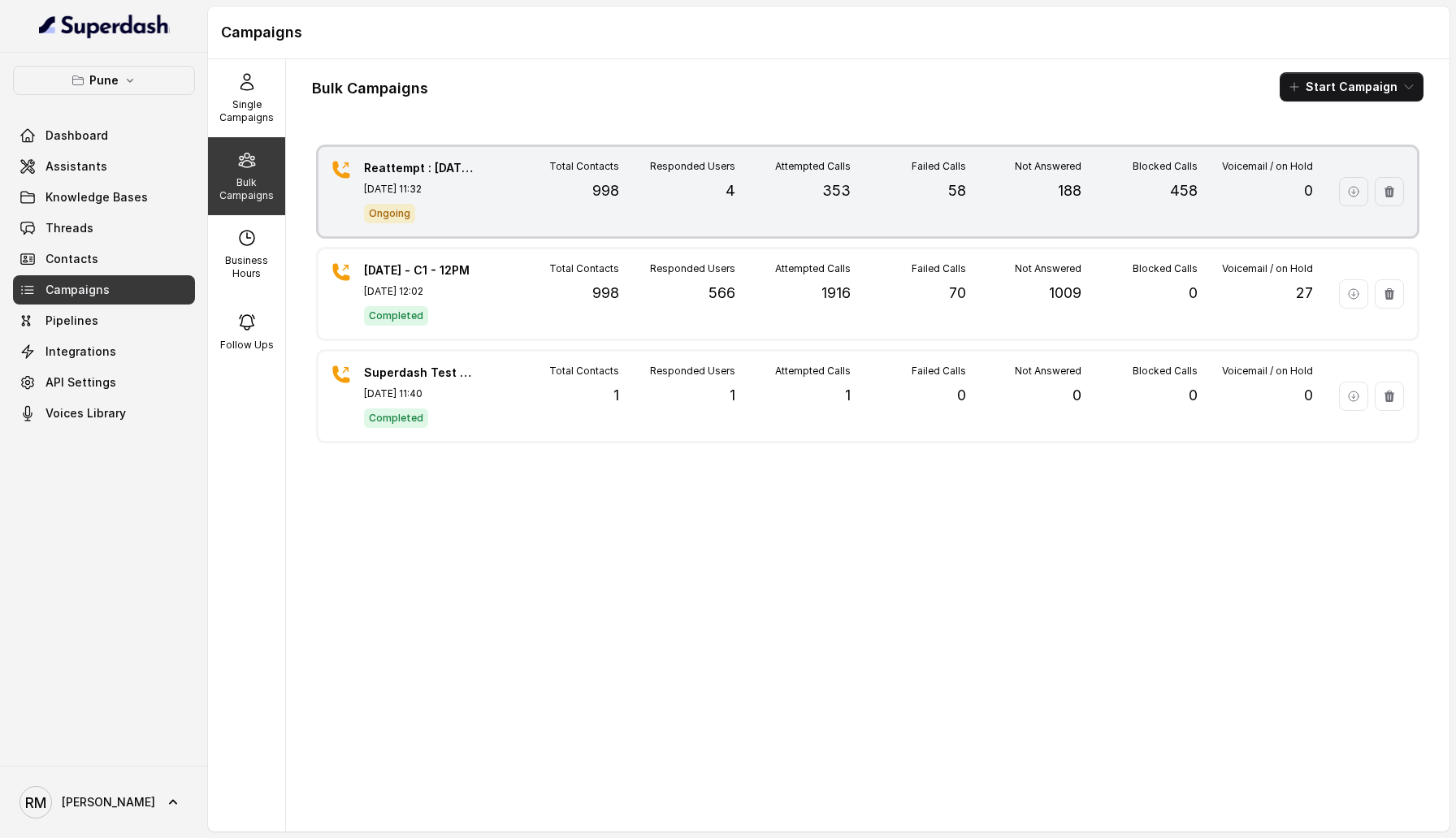
click at [1177, 193] on p "458" at bounding box center [1183, 191] width 28 height 22
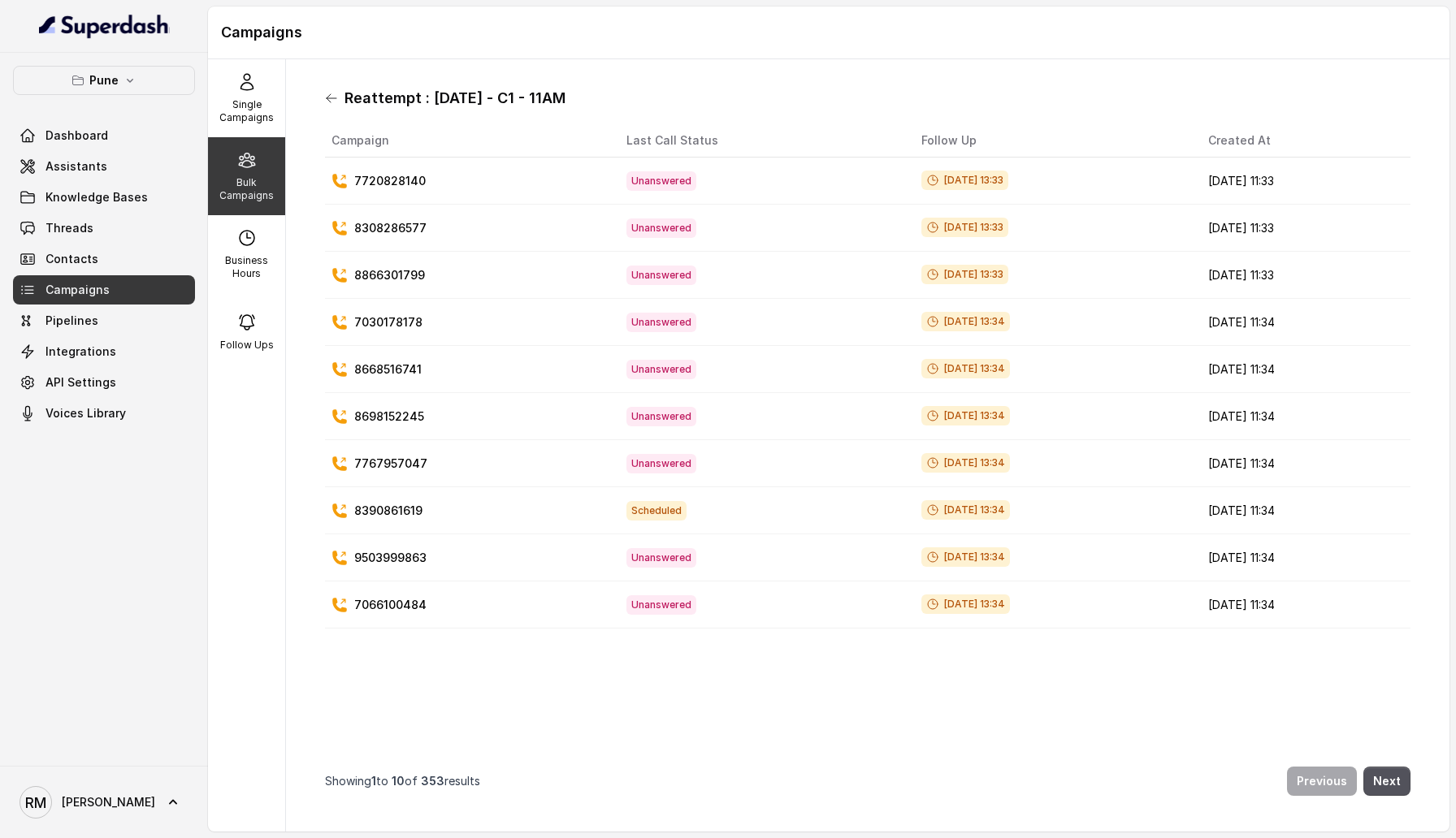
click at [326, 102] on icon at bounding box center [331, 98] width 13 height 13
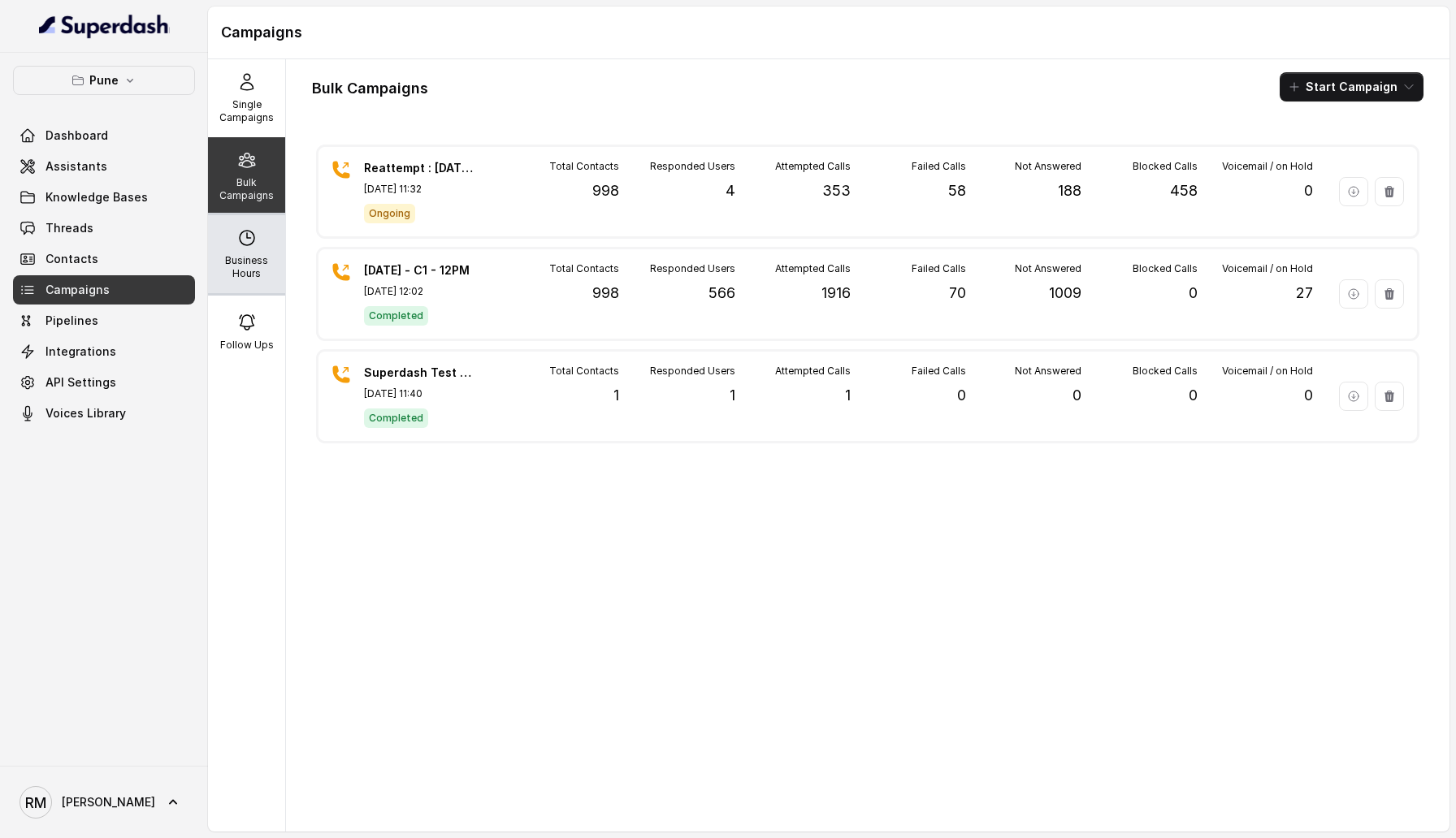
click at [258, 246] on div "Business Hours" at bounding box center [246, 254] width 77 height 78
select select "Asia/Calcutta"
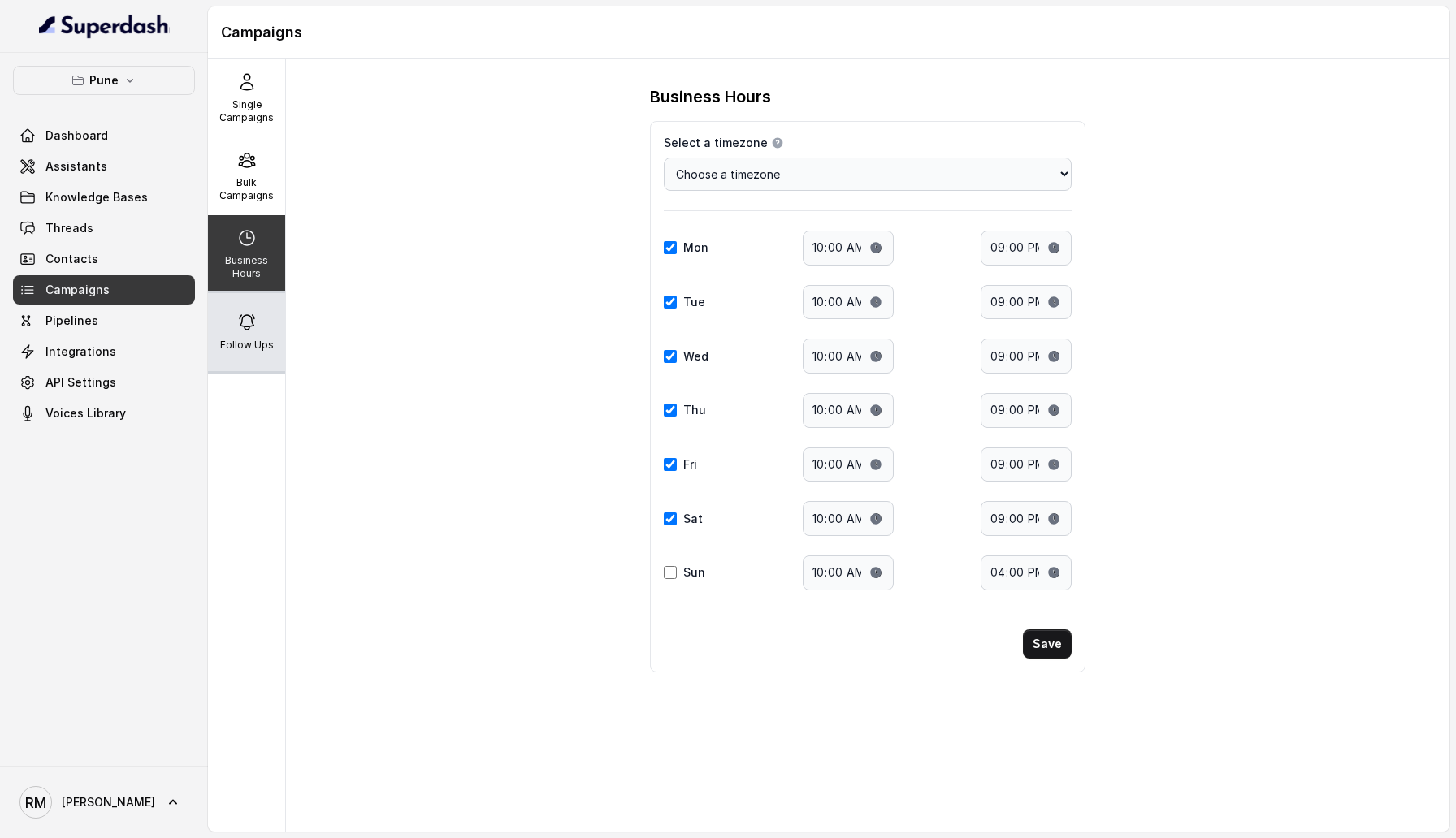
click at [256, 341] on p "Follow Ups" at bounding box center [247, 345] width 54 height 13
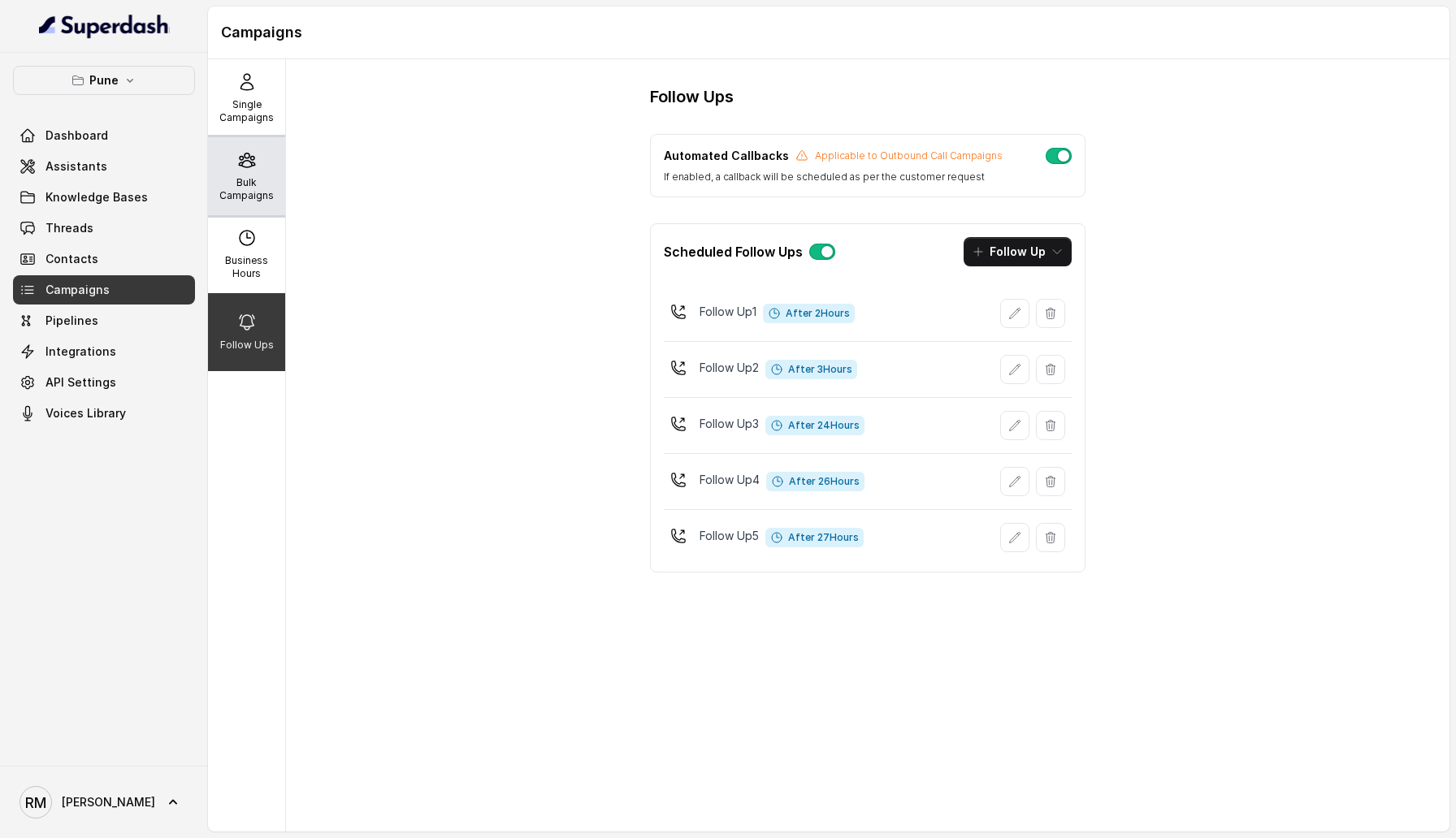
click at [249, 201] on p "Bulk Campaigns" at bounding box center [247, 189] width 64 height 26
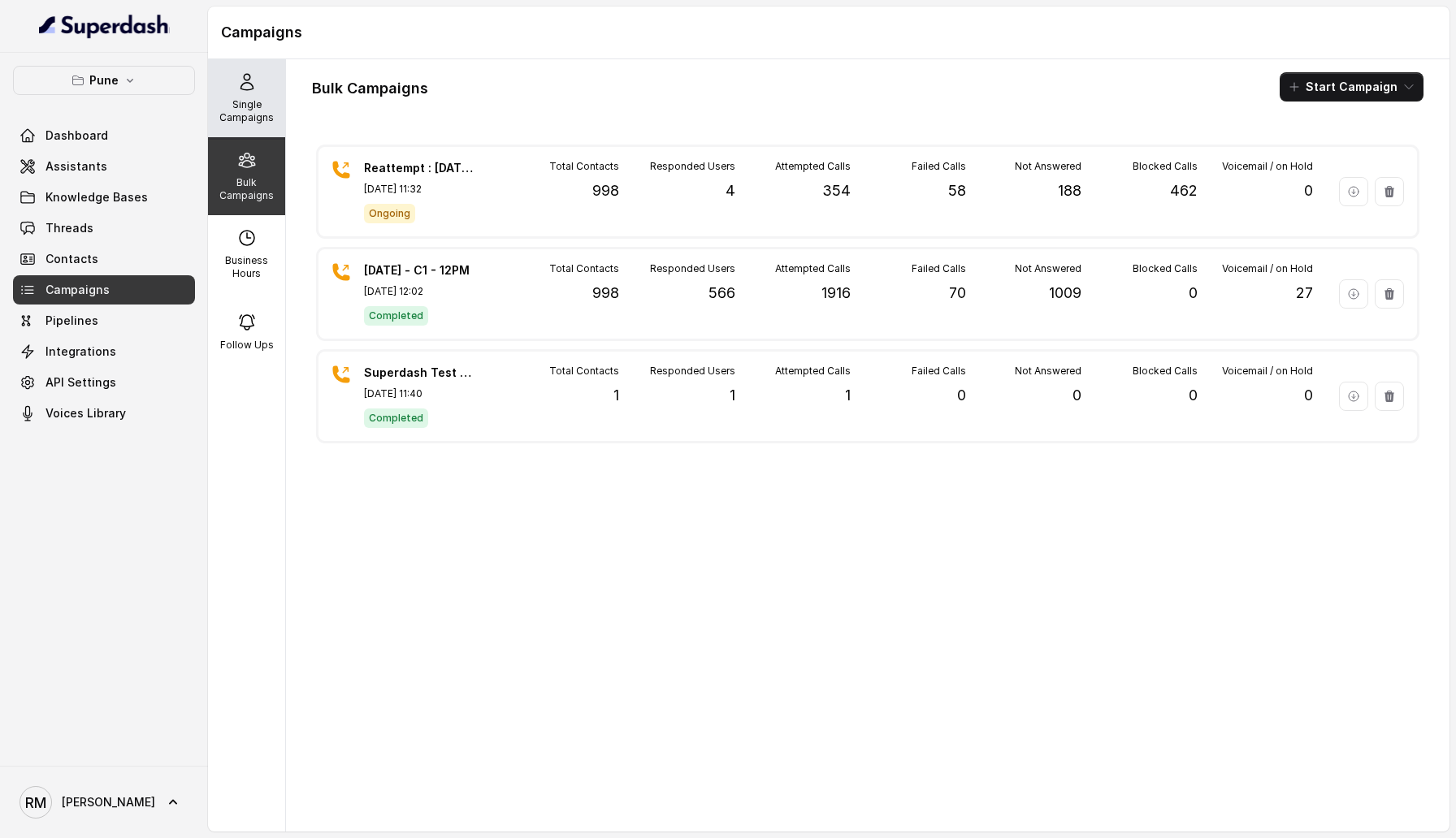
click at [254, 93] on div "Single Campaigns" at bounding box center [246, 99] width 77 height 78
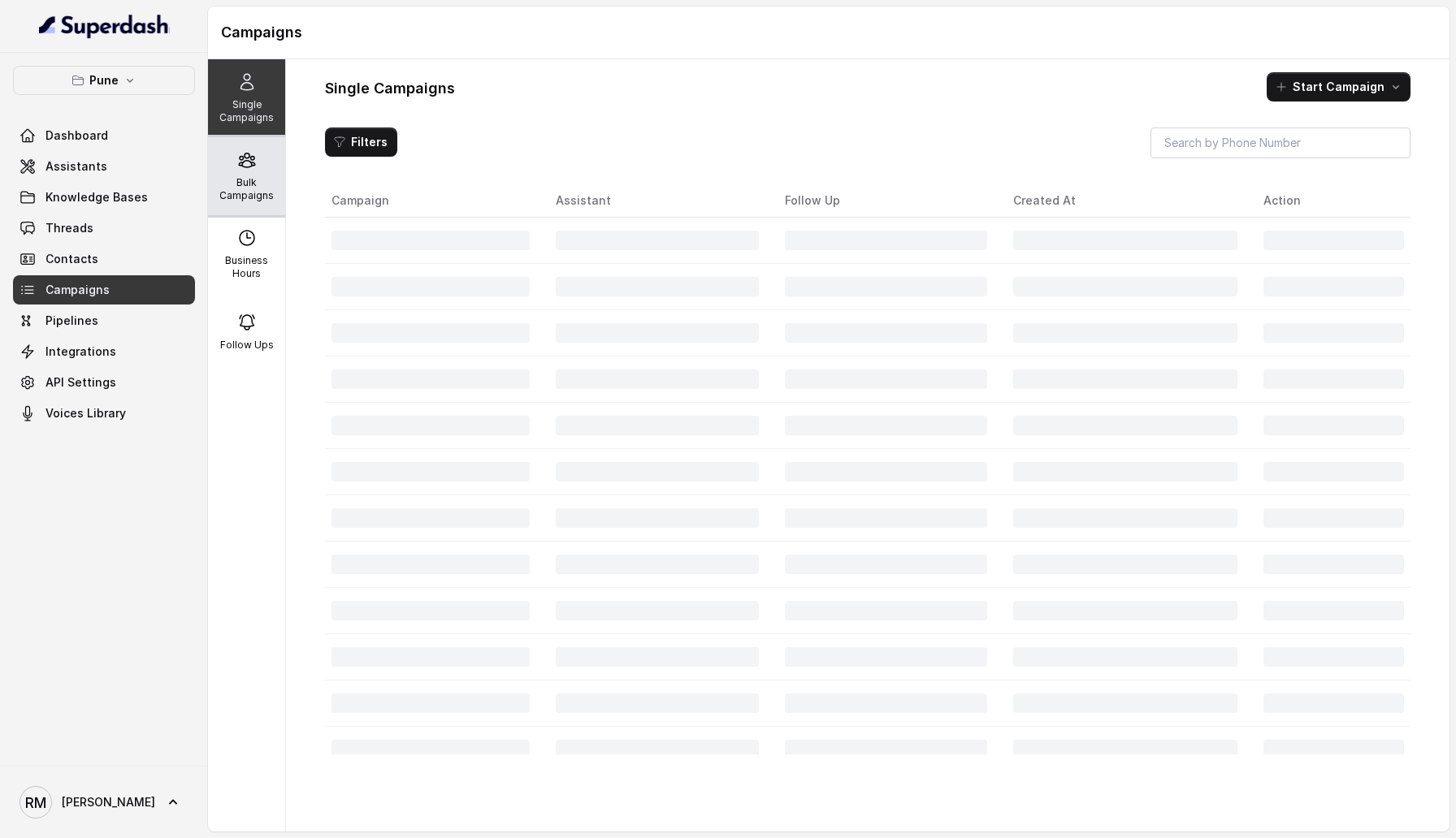
click at [259, 166] on div "Bulk Campaigns" at bounding box center [246, 176] width 77 height 78
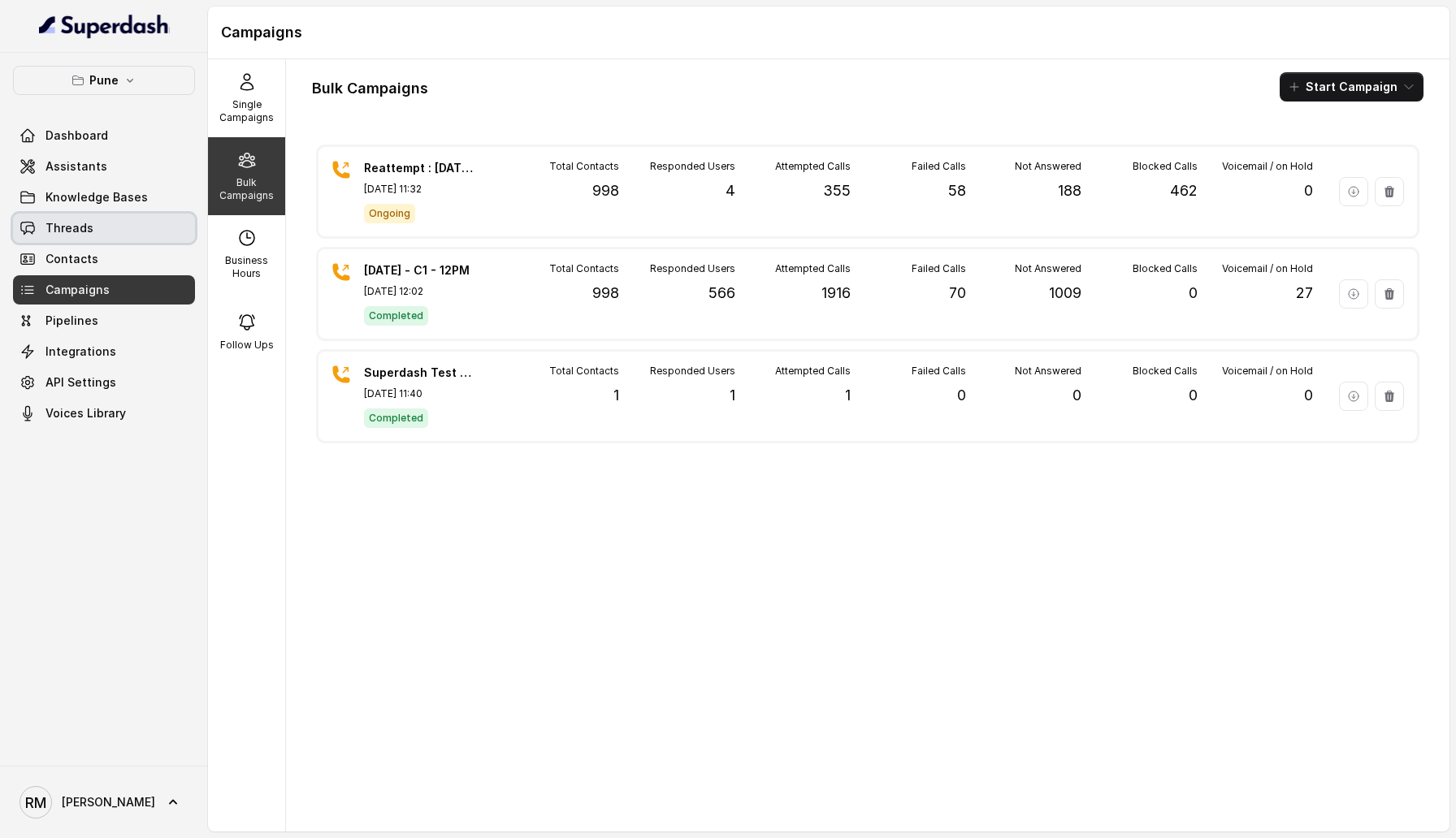
click at [104, 233] on link "Threads" at bounding box center [104, 228] width 182 height 29
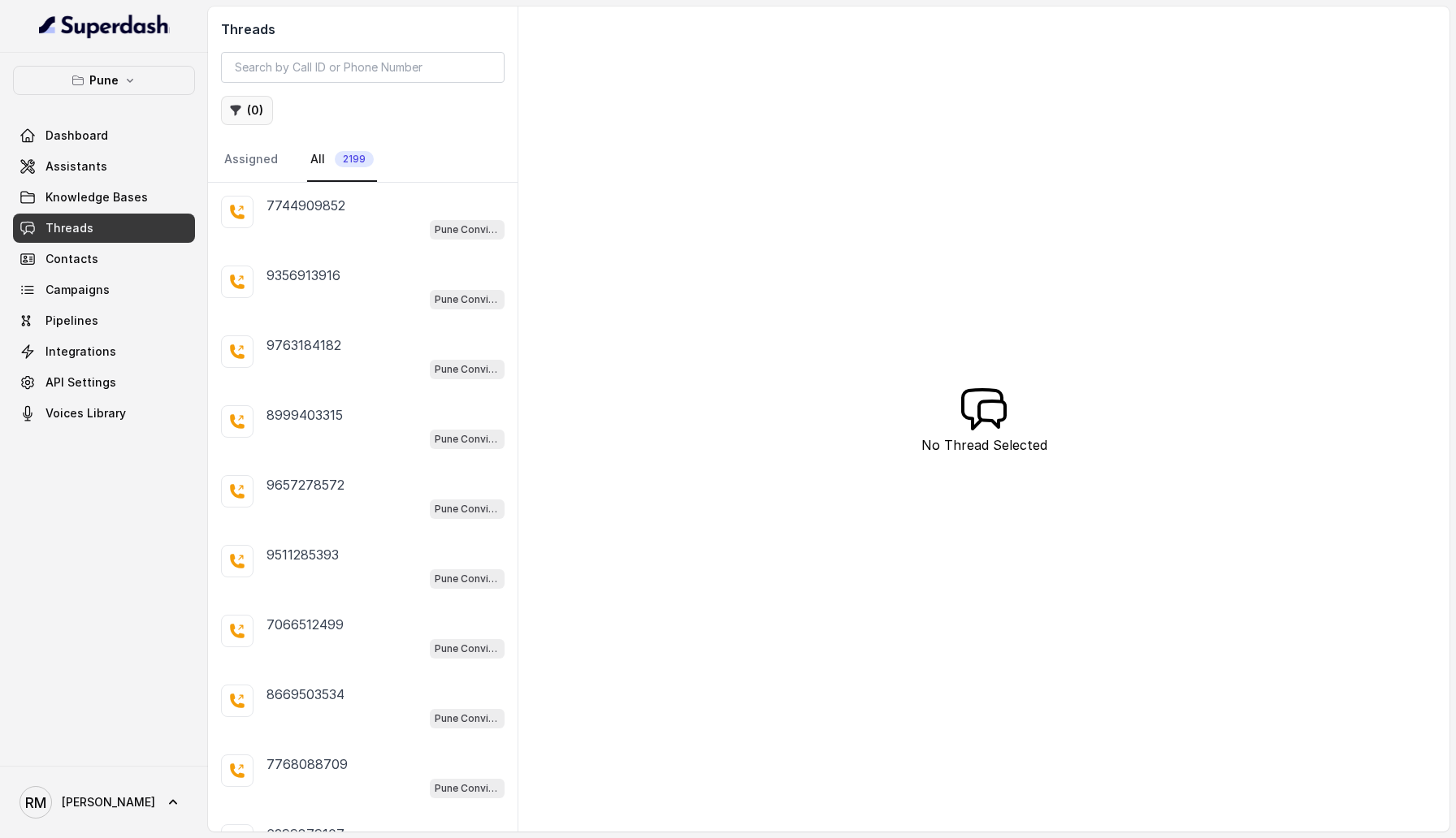
click at [243, 112] on button "( 0 )" at bounding box center [247, 111] width 52 height 29
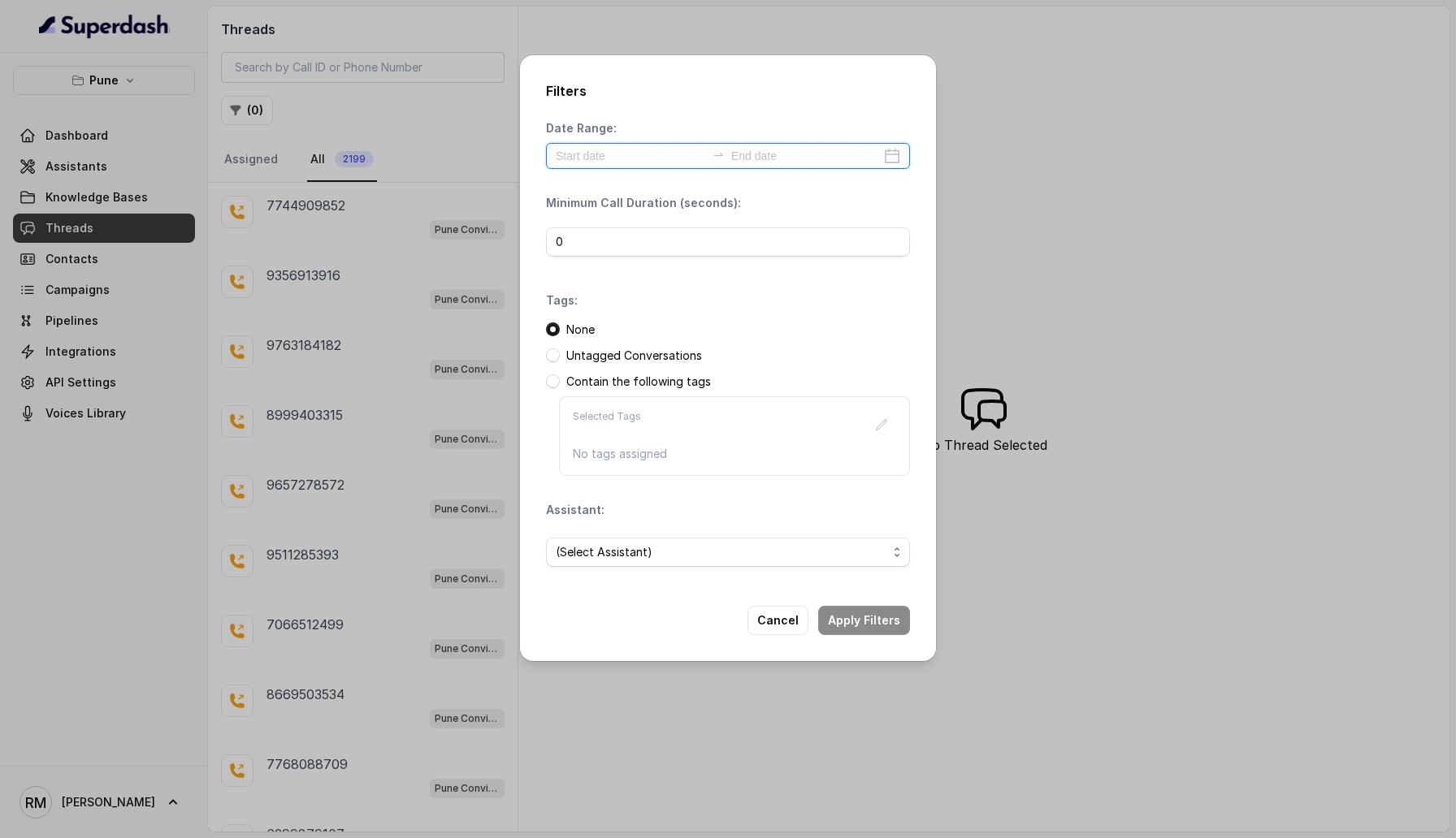
click at [578, 156] on input at bounding box center [630, 156] width 150 height 18
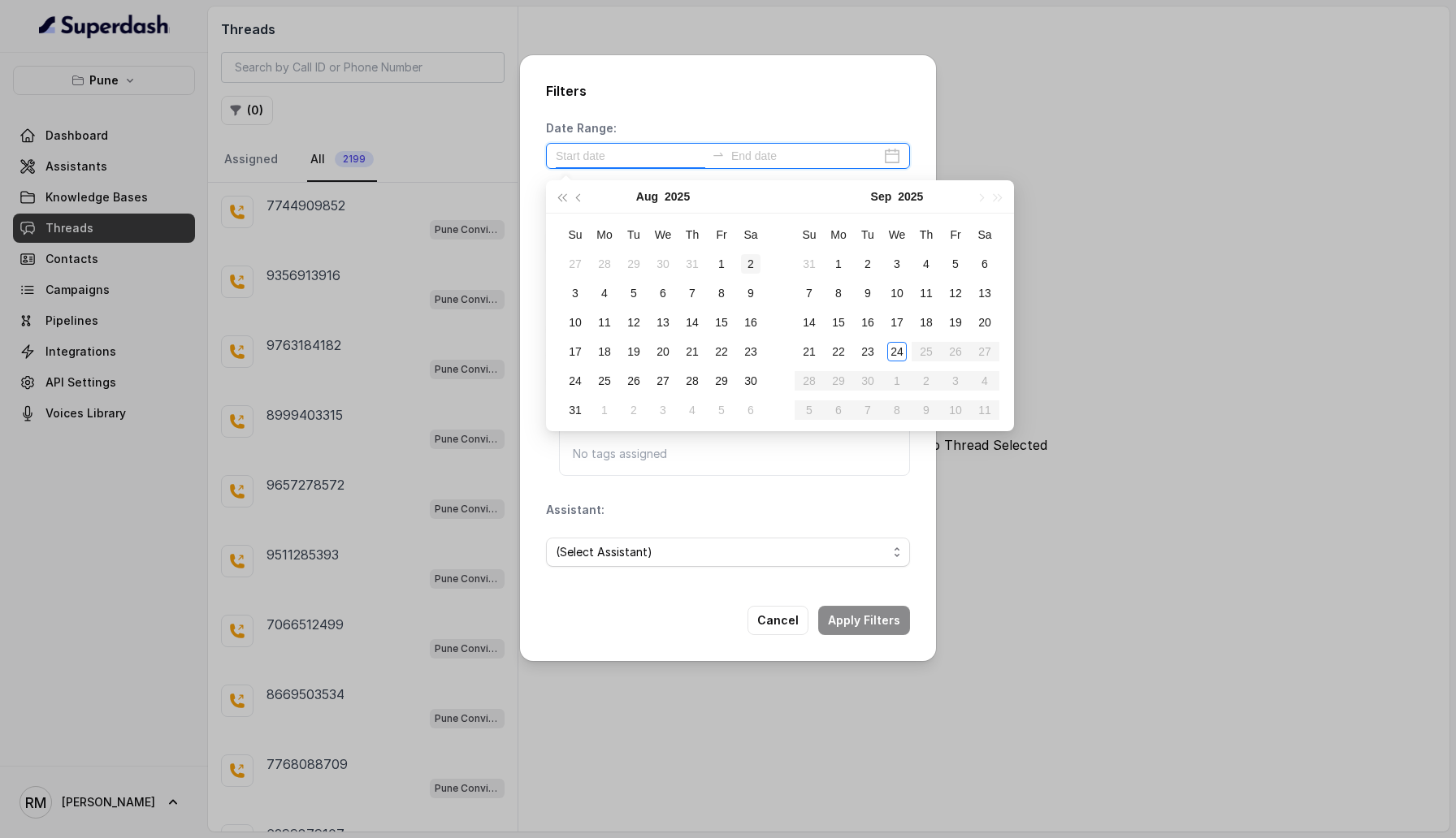
type input "2025-08-02"
type input "2025-09-24"
click at [892, 352] on div "24" at bounding box center [896, 351] width 20 height 20
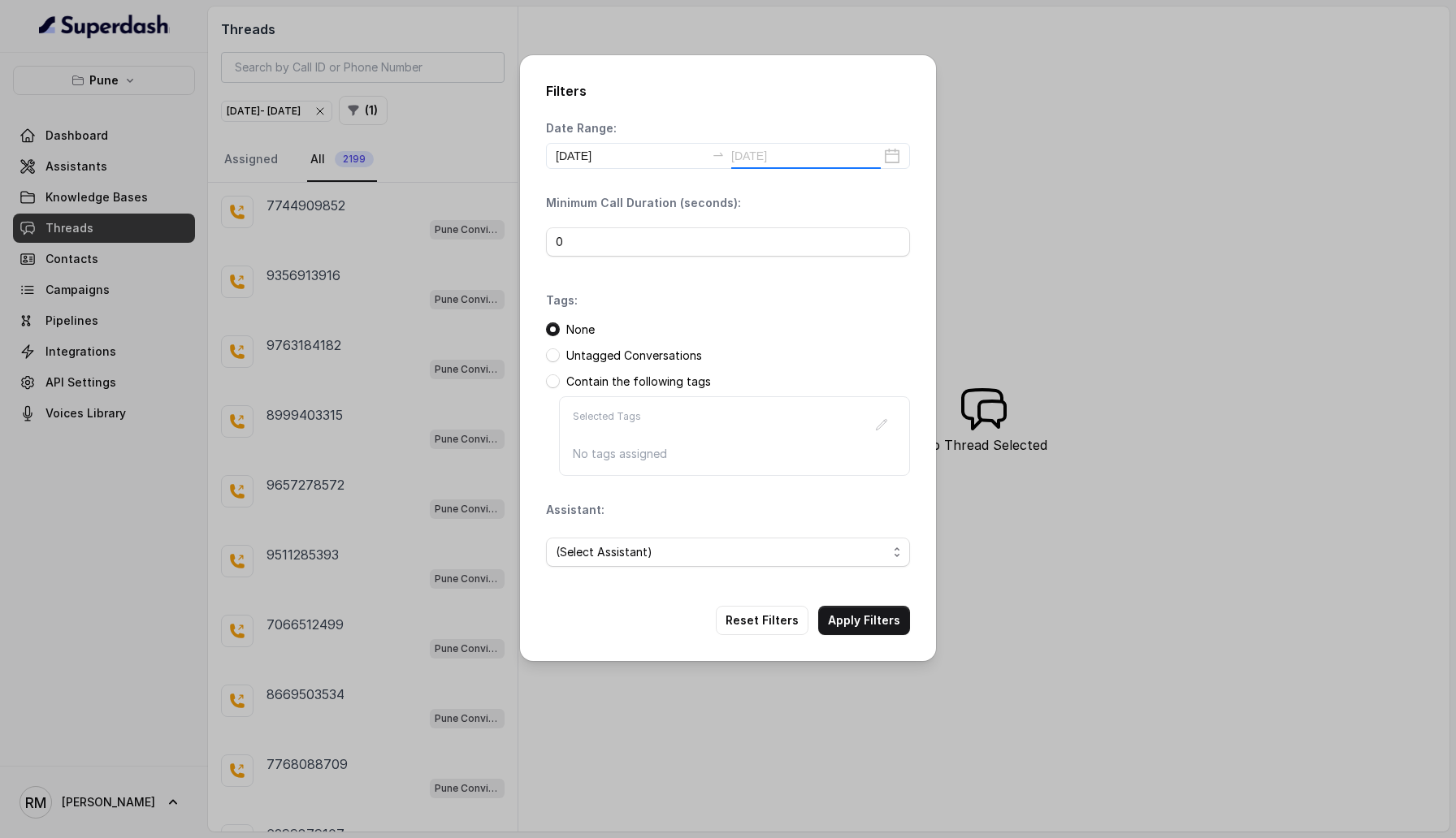
type input "2025-09-24"
click at [551, 357] on span at bounding box center [553, 355] width 14 height 14
click at [886, 626] on button "Apply Filters" at bounding box center [864, 620] width 92 height 29
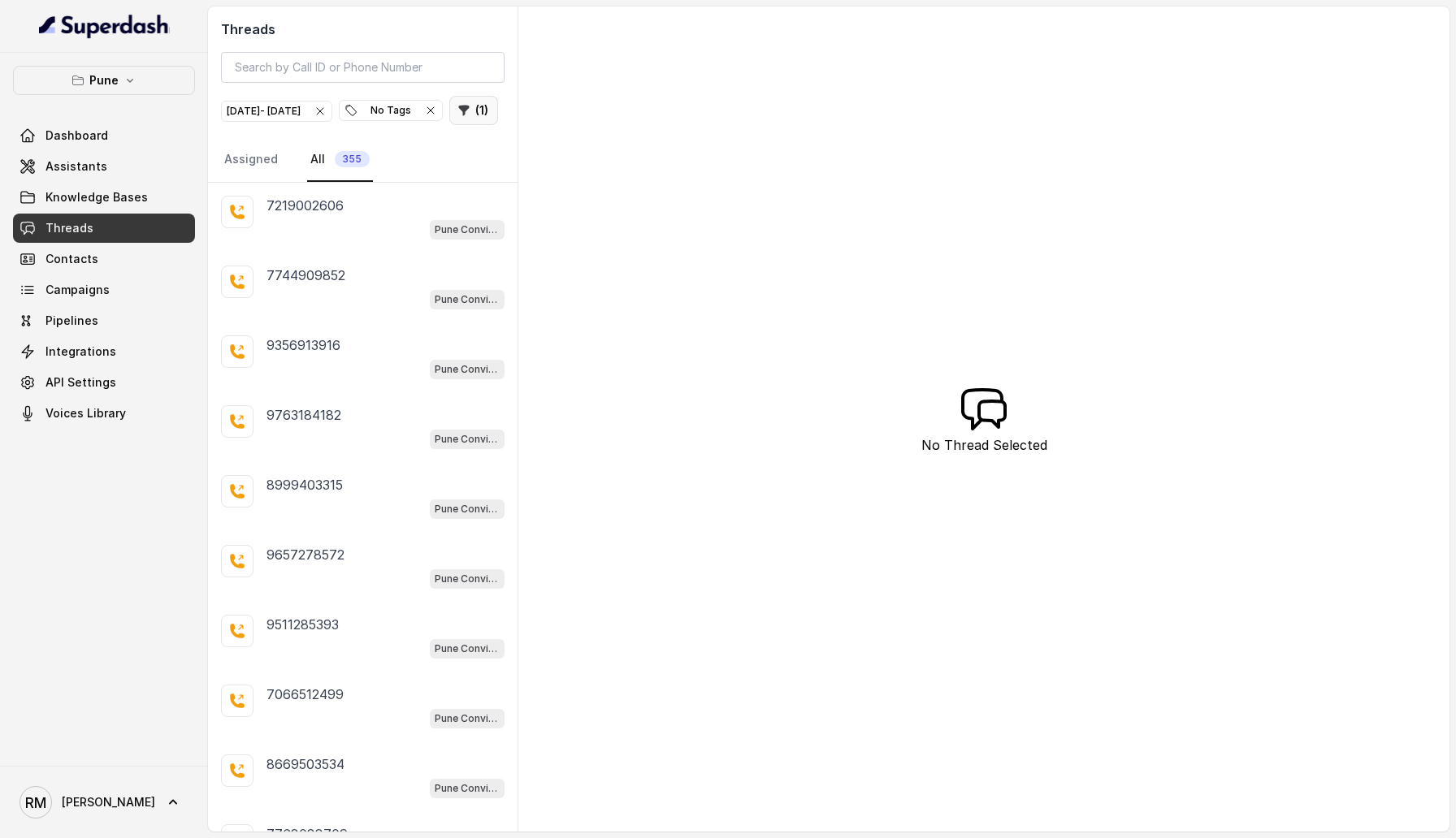
click at [459, 116] on icon "button" at bounding box center [465, 111] width 10 height 10
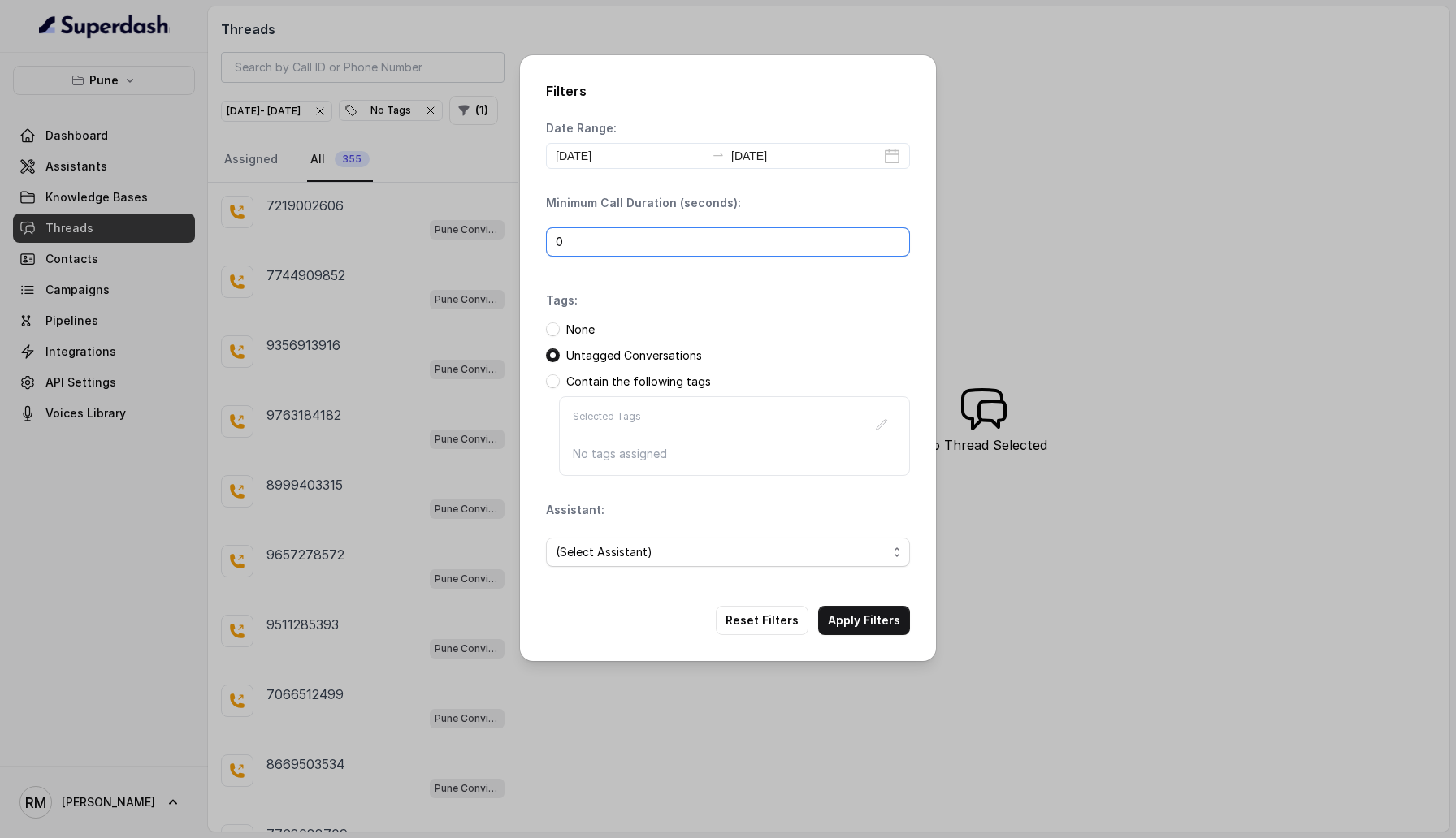
drag, startPoint x: 570, startPoint y: 233, endPoint x: 548, endPoint y: 233, distance: 22.0
click at [548, 233] on input "0" at bounding box center [728, 242] width 364 height 29
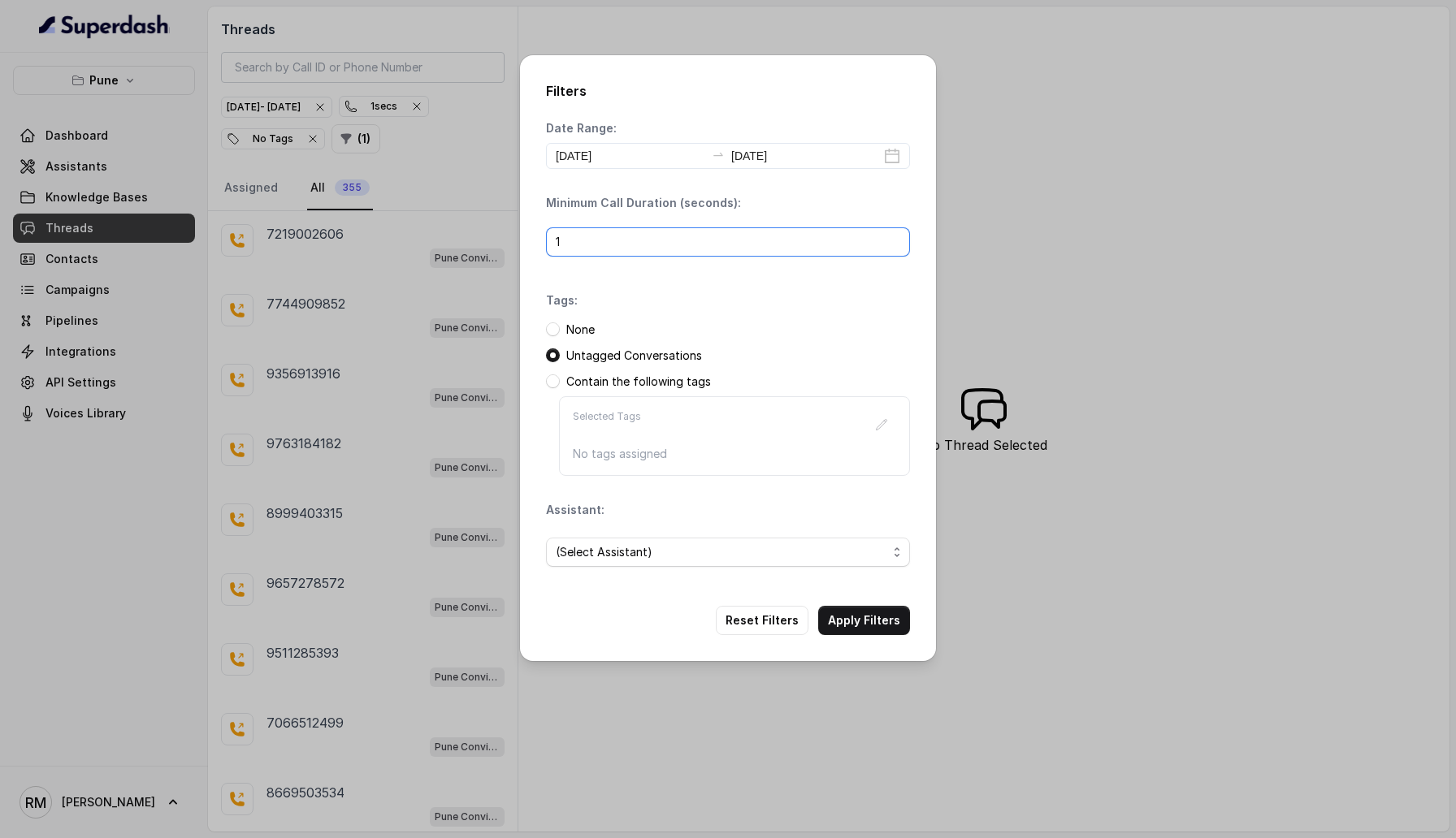
type input "1"
click at [856, 620] on button "Apply Filters" at bounding box center [864, 620] width 92 height 29
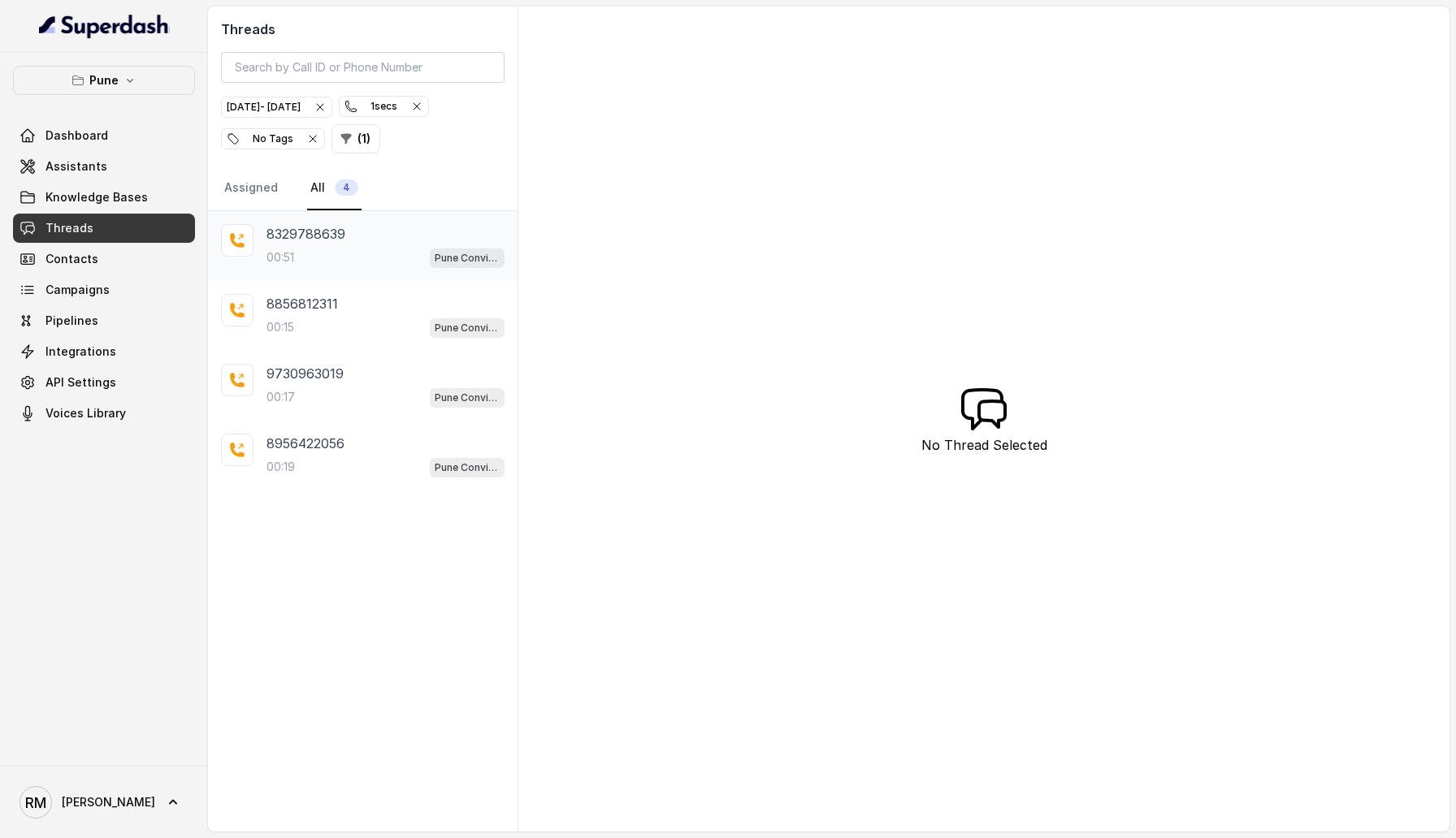
click at [393, 264] on div "00:51 Pune Conviction HR Outbound Assistant" at bounding box center [385, 257] width 238 height 21
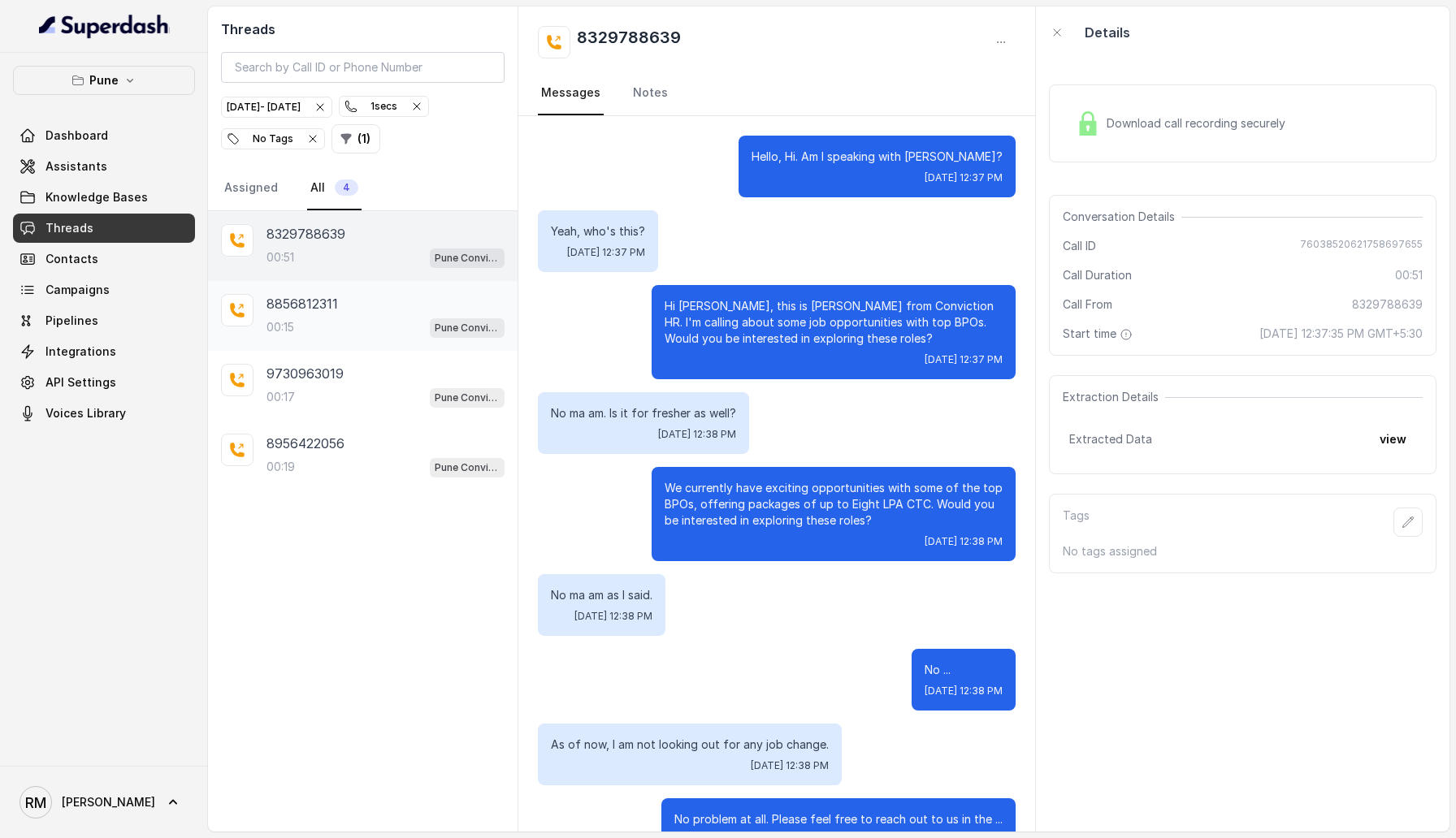
click at [317, 307] on p "8856812311" at bounding box center [302, 304] width 72 height 20
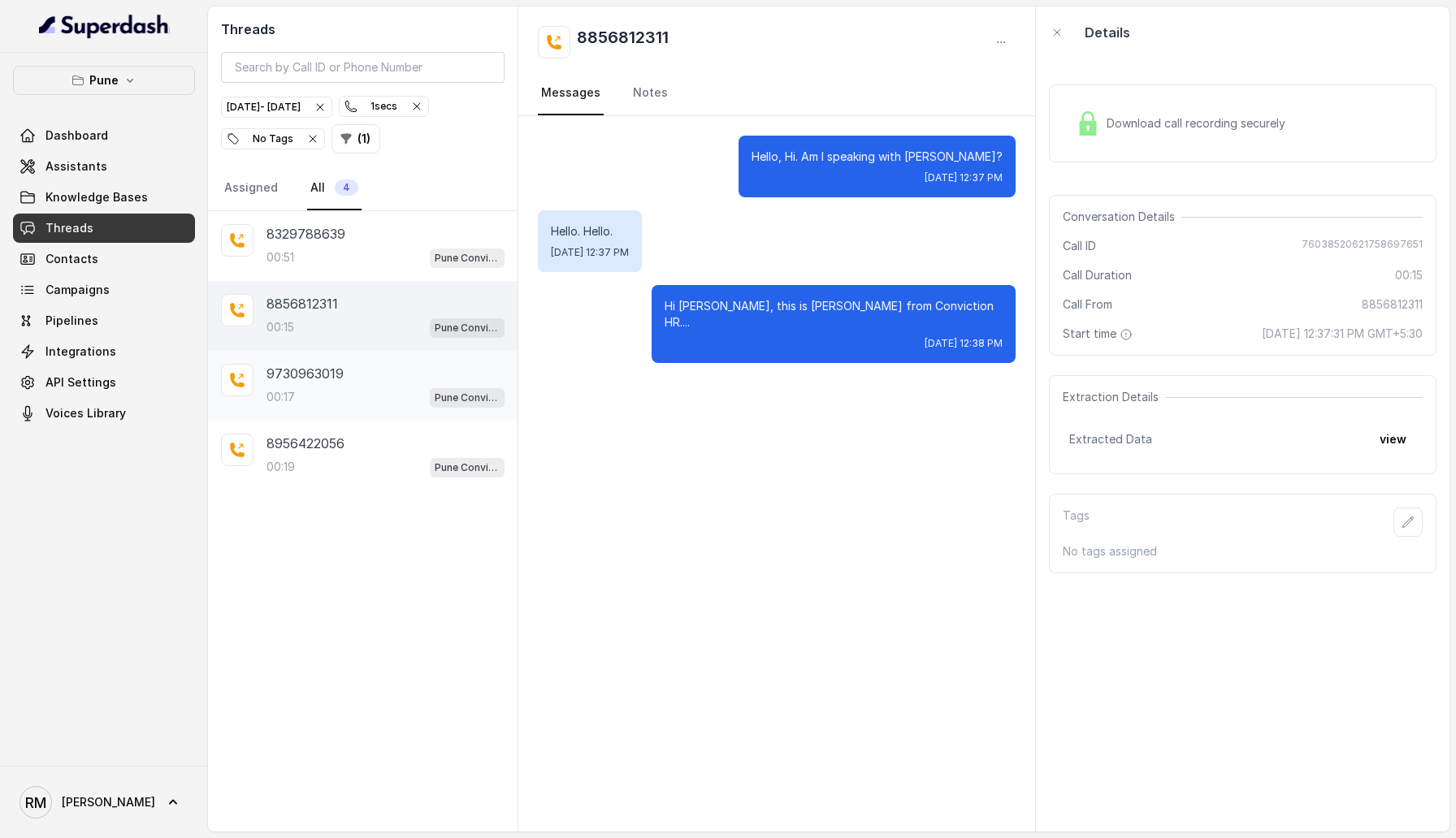
click at [343, 364] on div "9730963019" at bounding box center [385, 374] width 238 height 20
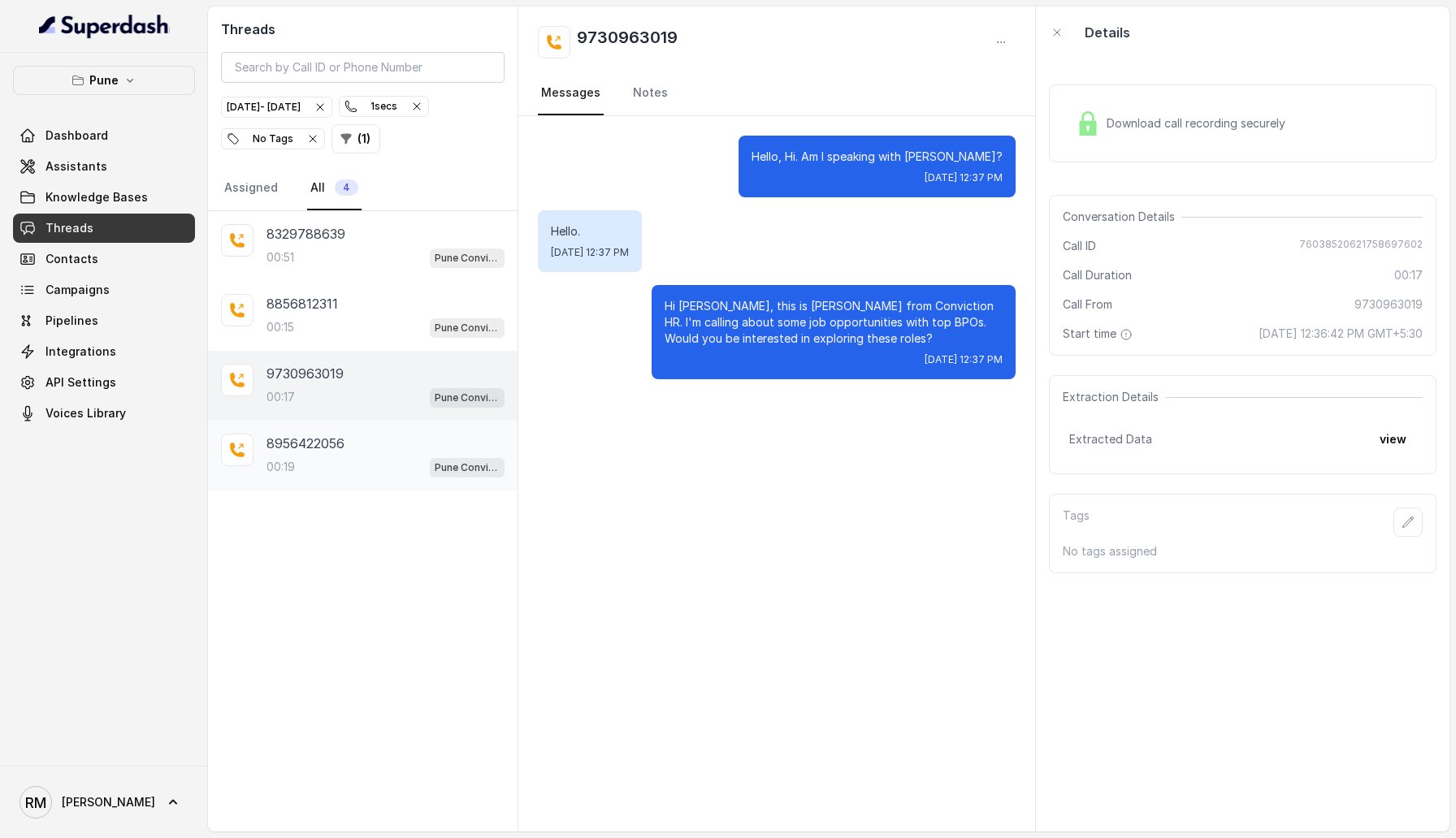
click at [340, 450] on p "8956422056" at bounding box center [305, 443] width 78 height 20
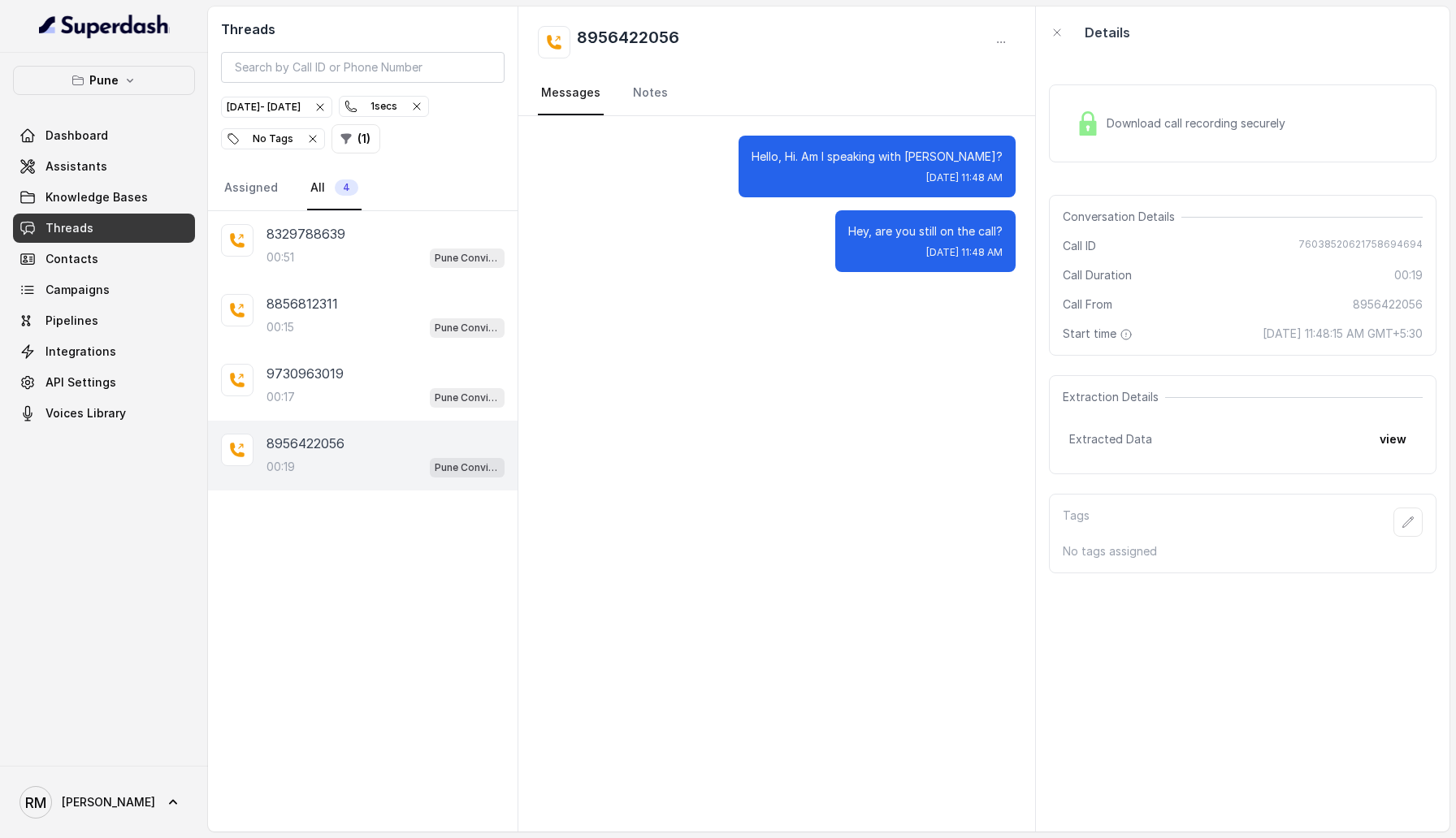
click at [423, 106] on icon "button" at bounding box center [416, 106] width 13 height 13
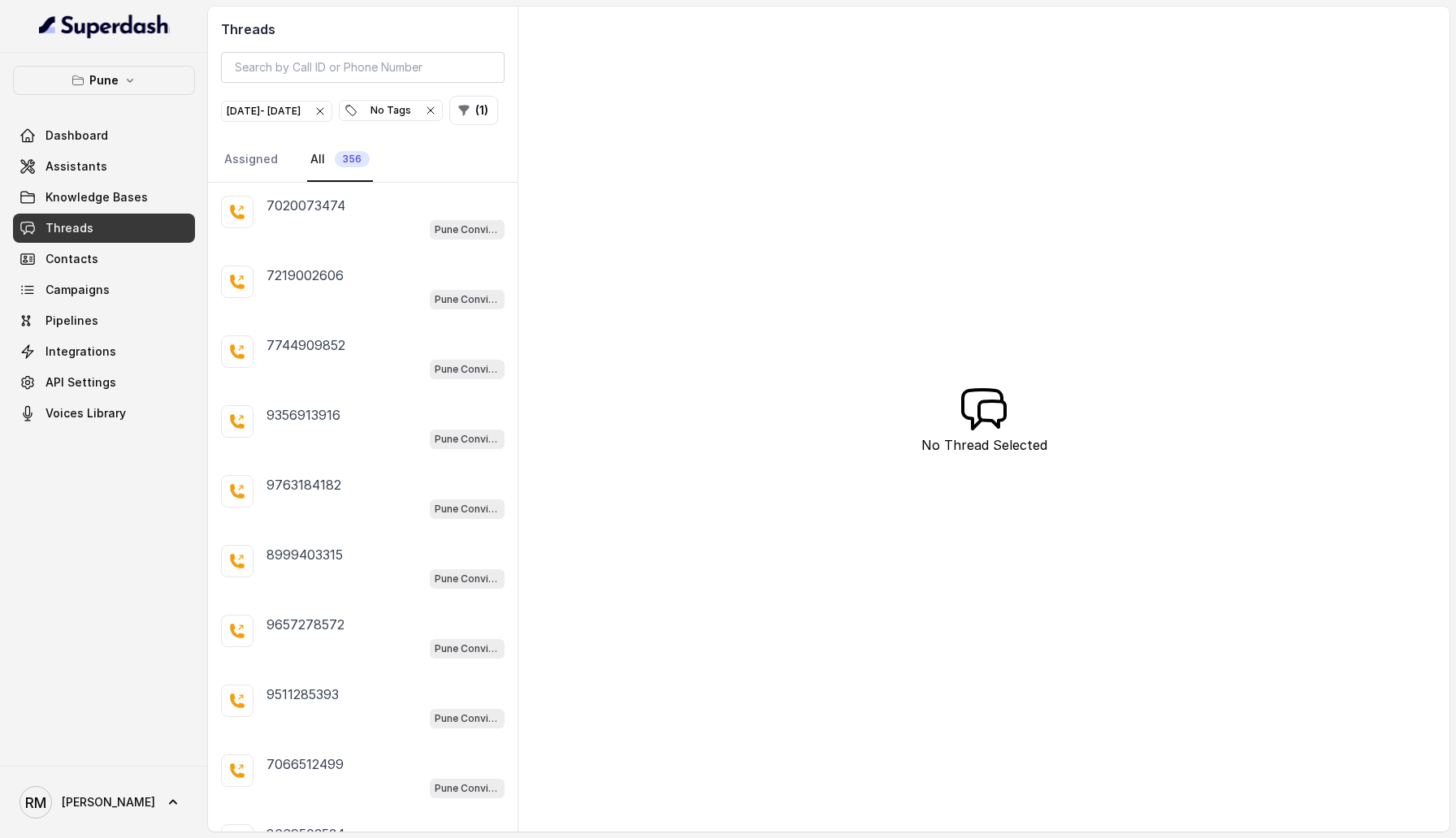
click at [433, 107] on icon "button" at bounding box center [431, 111] width 7 height 7
click at [324, 111] on icon "button" at bounding box center [320, 112] width 7 height 7
click at [140, 258] on link "Contacts" at bounding box center [104, 259] width 182 height 29
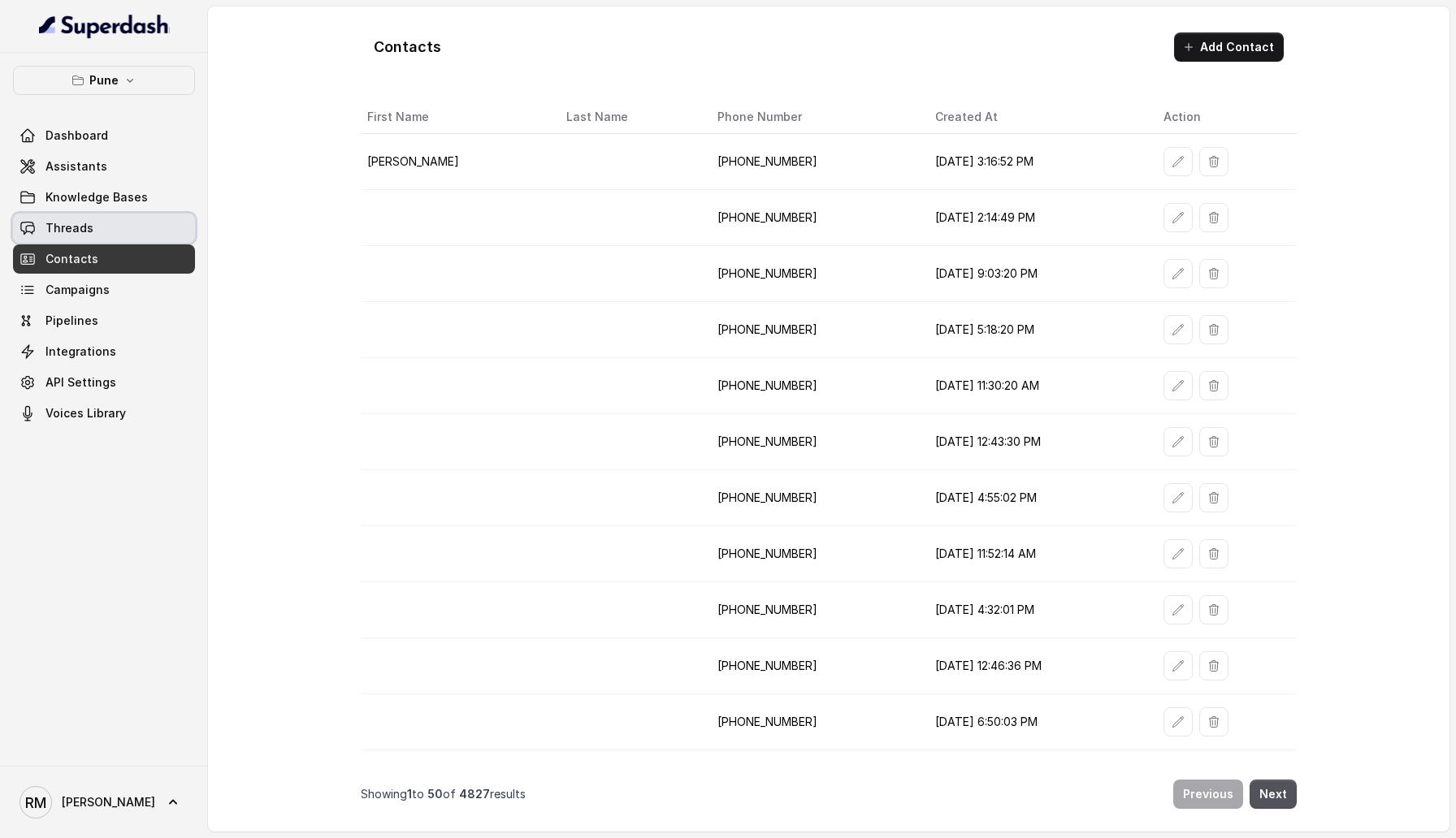
click at [144, 232] on link "Threads" at bounding box center [104, 228] width 182 height 29
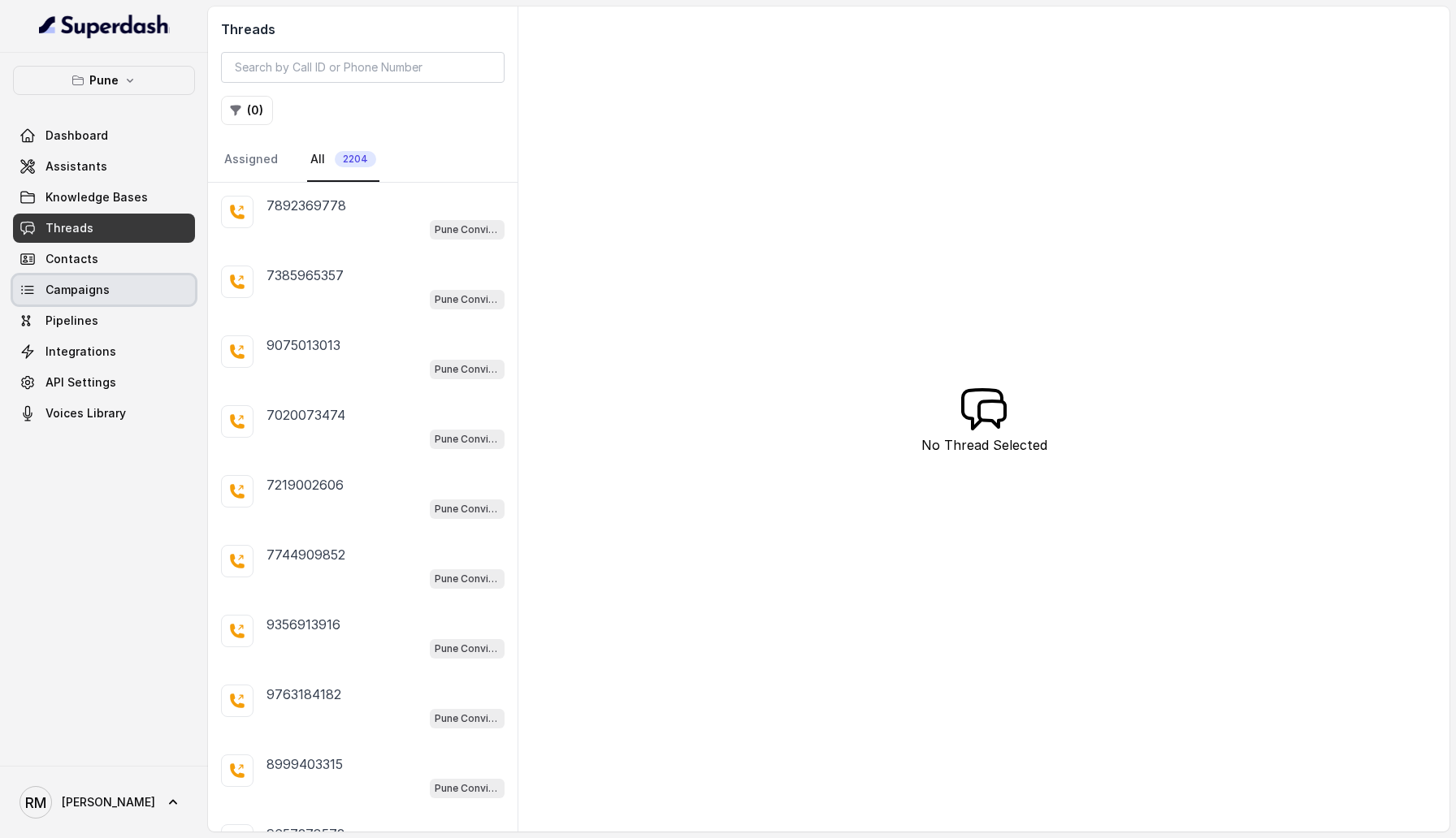
click at [152, 299] on link "Campaigns" at bounding box center [104, 290] width 182 height 29
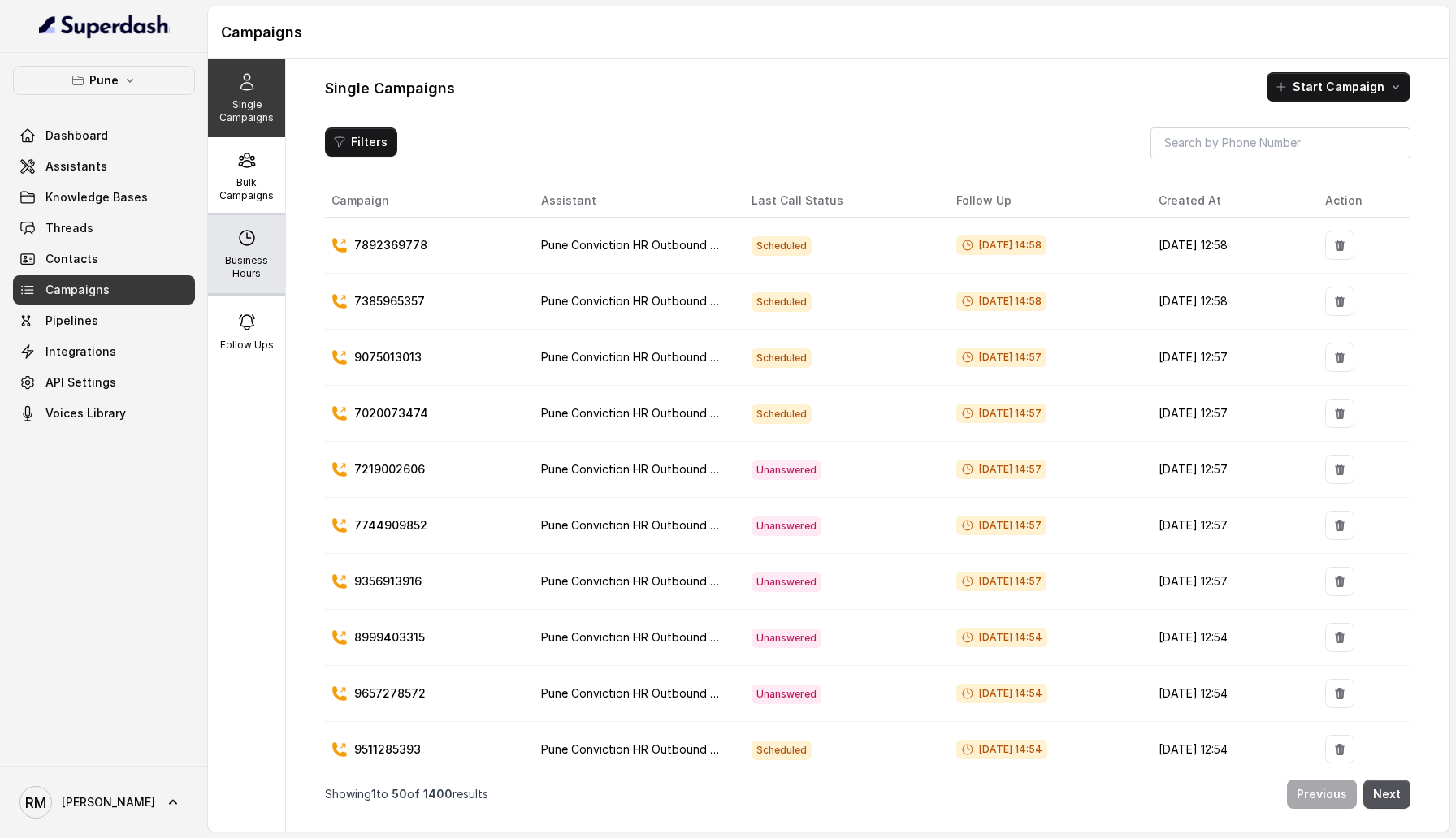
click at [260, 246] on div "Business Hours" at bounding box center [246, 254] width 77 height 78
select select "Asia/Calcutta"
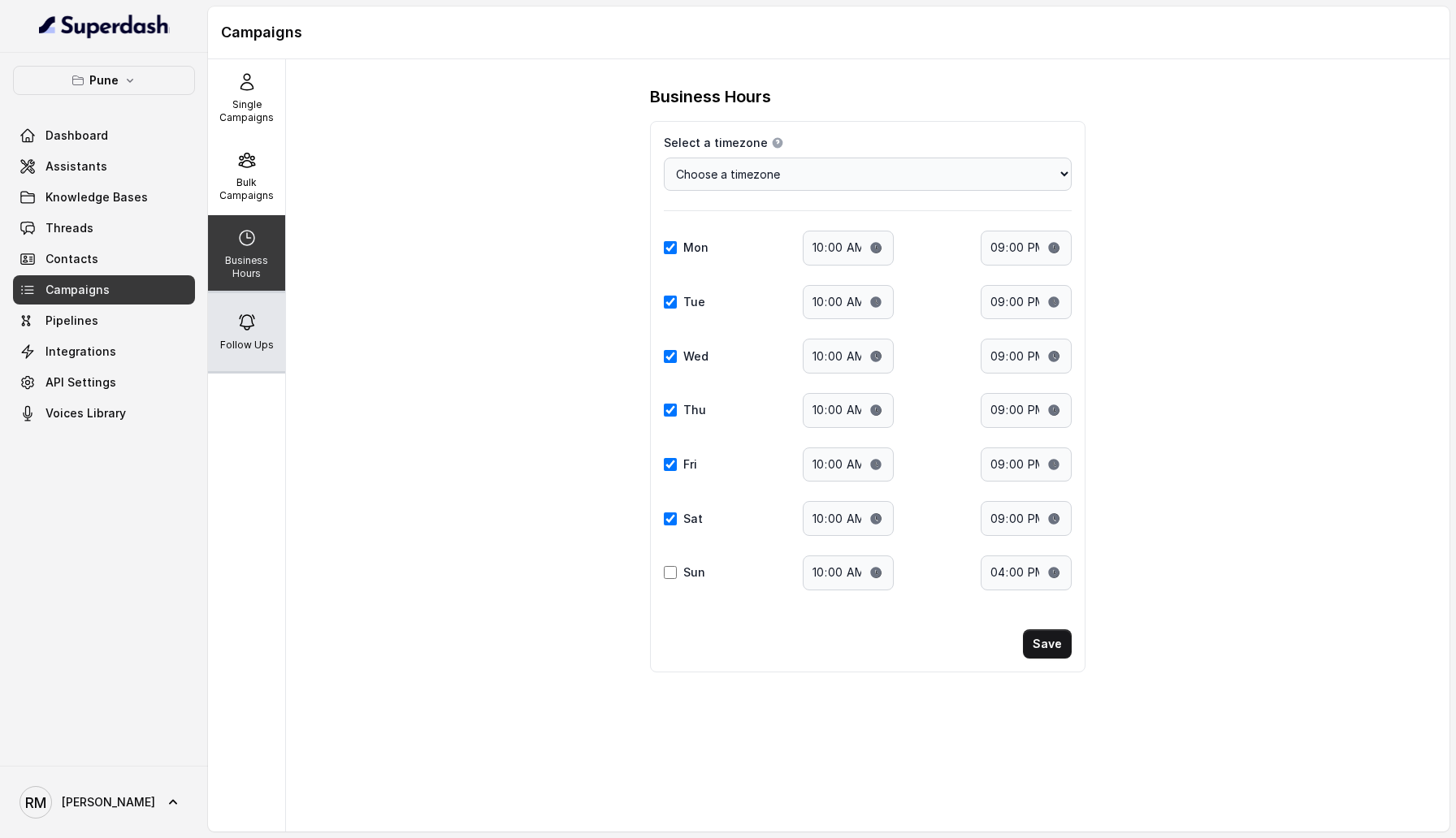
click at [258, 334] on div "Follow Ups" at bounding box center [246, 332] width 77 height 78
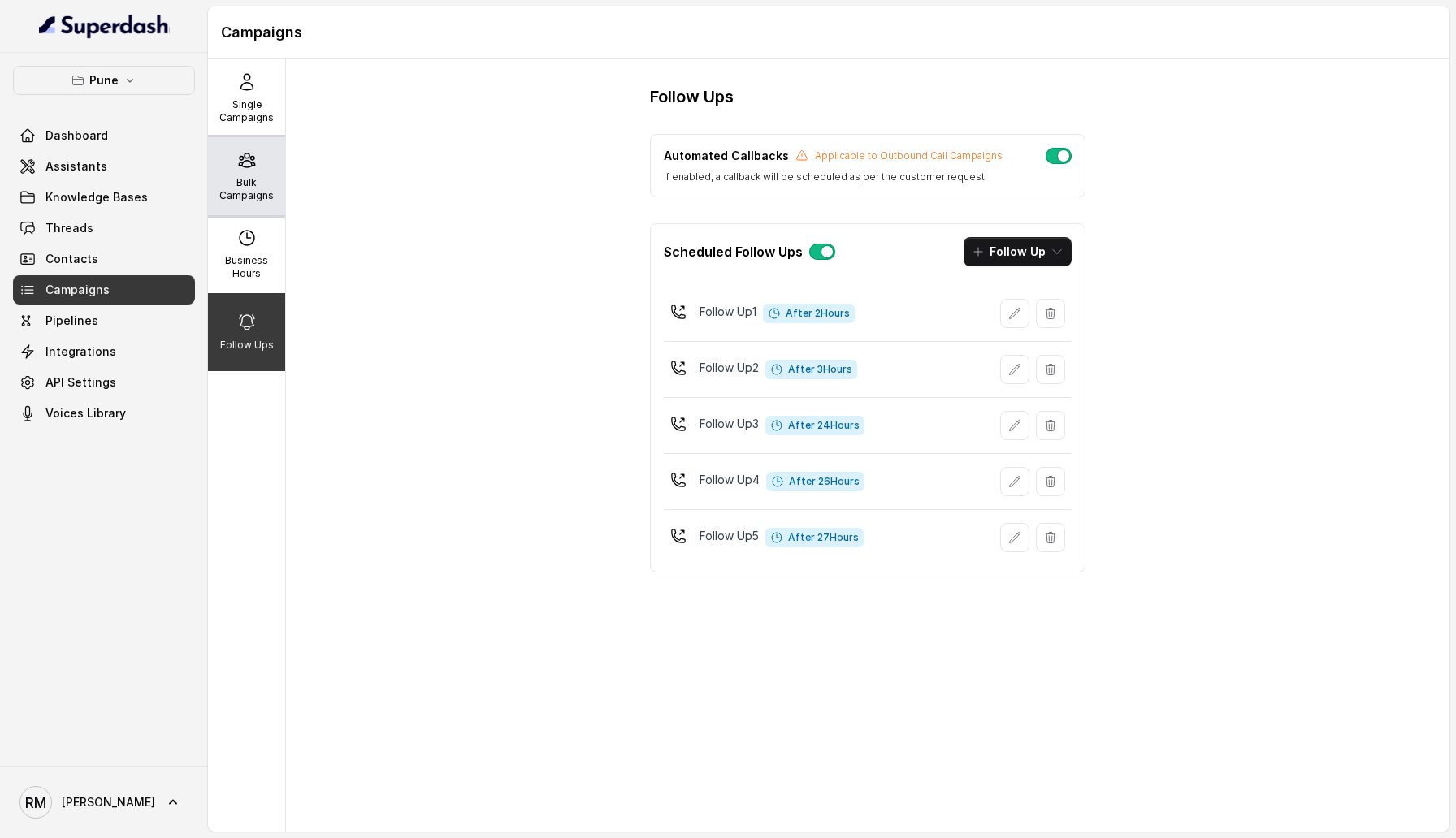
click at [256, 139] on div "Bulk Campaigns" at bounding box center [246, 176] width 77 height 78
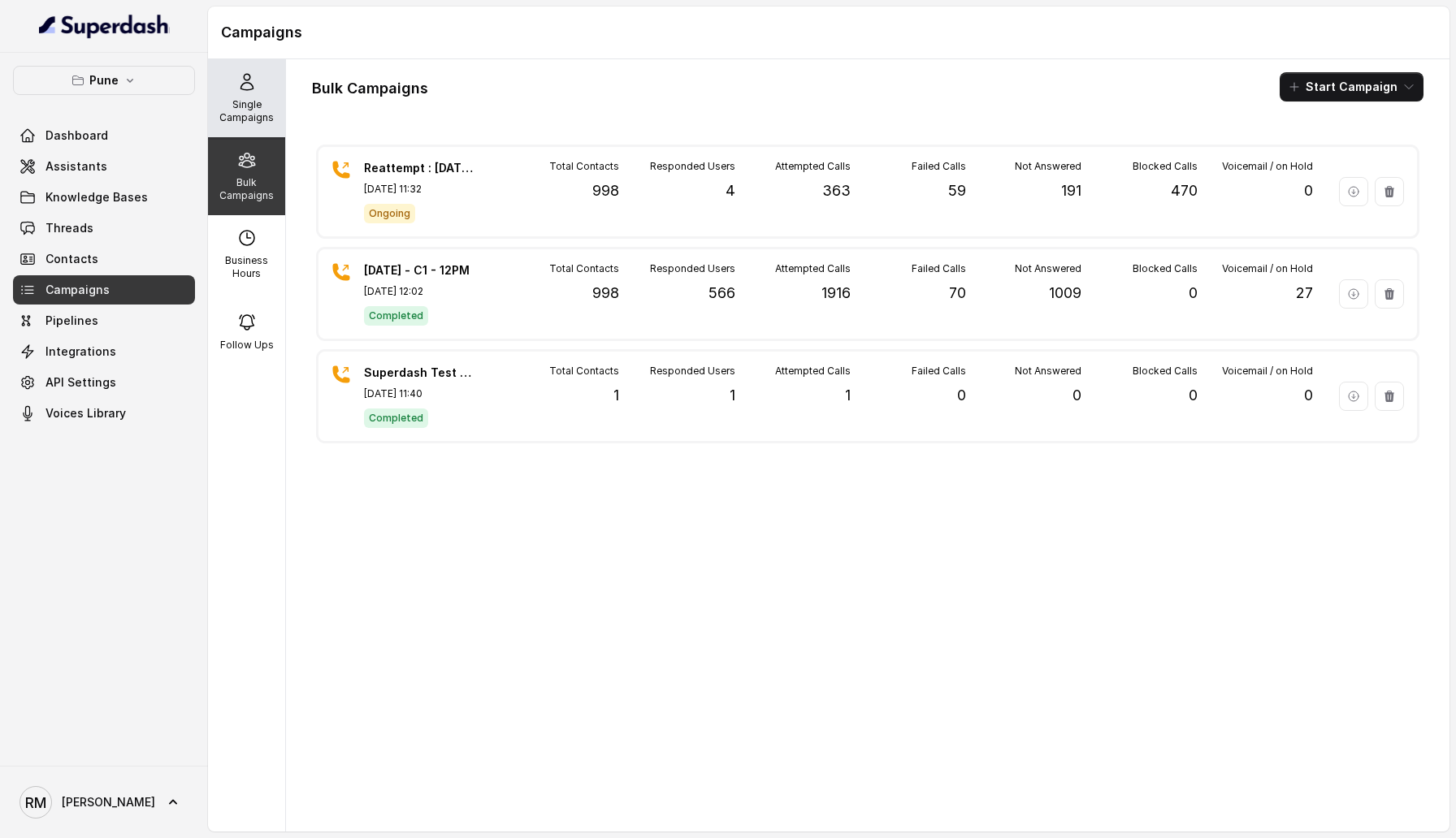
click at [264, 106] on p "Single Campaigns" at bounding box center [247, 112] width 64 height 26
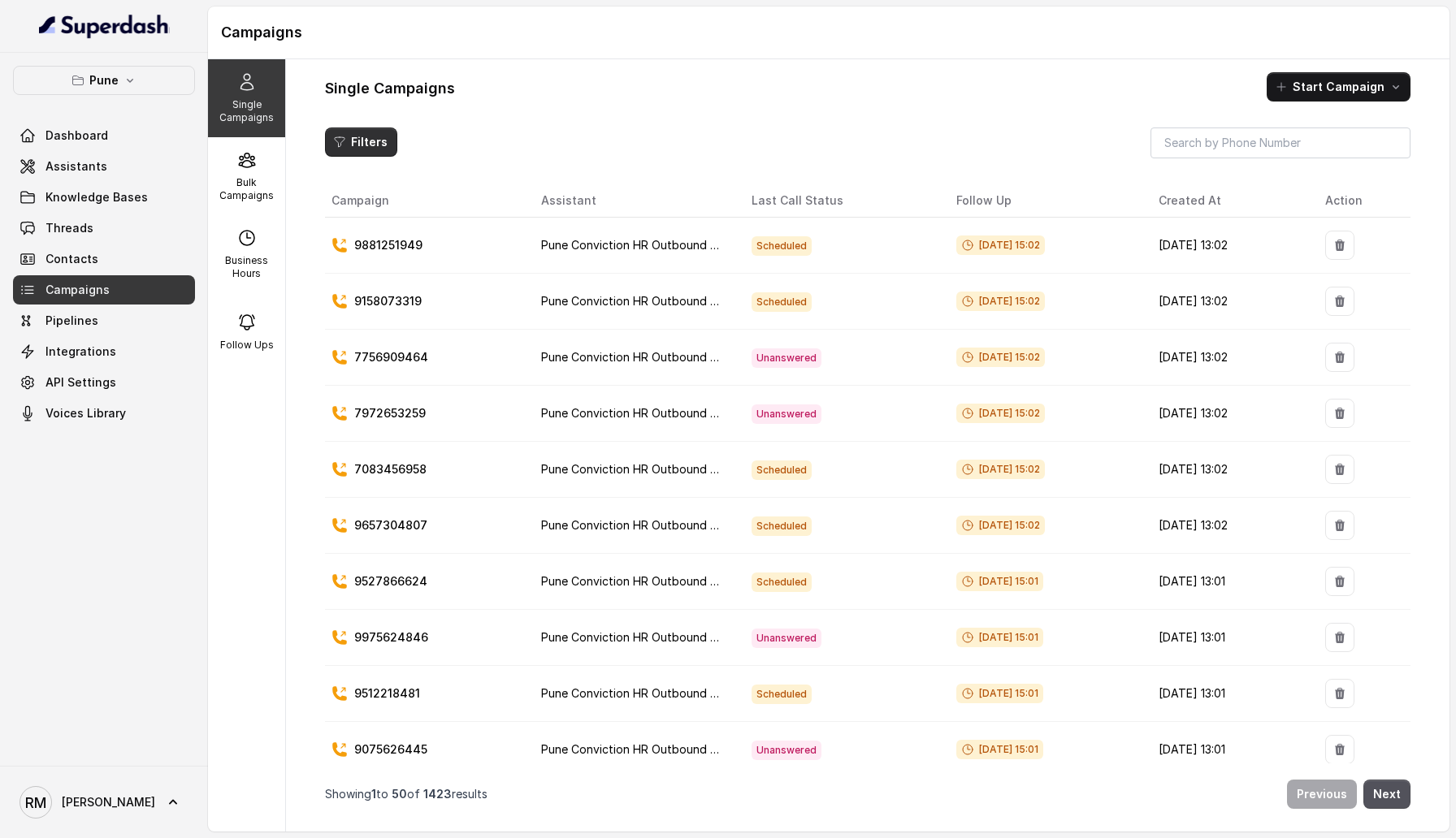
click at [365, 140] on button "Filters" at bounding box center [362, 142] width 73 height 29
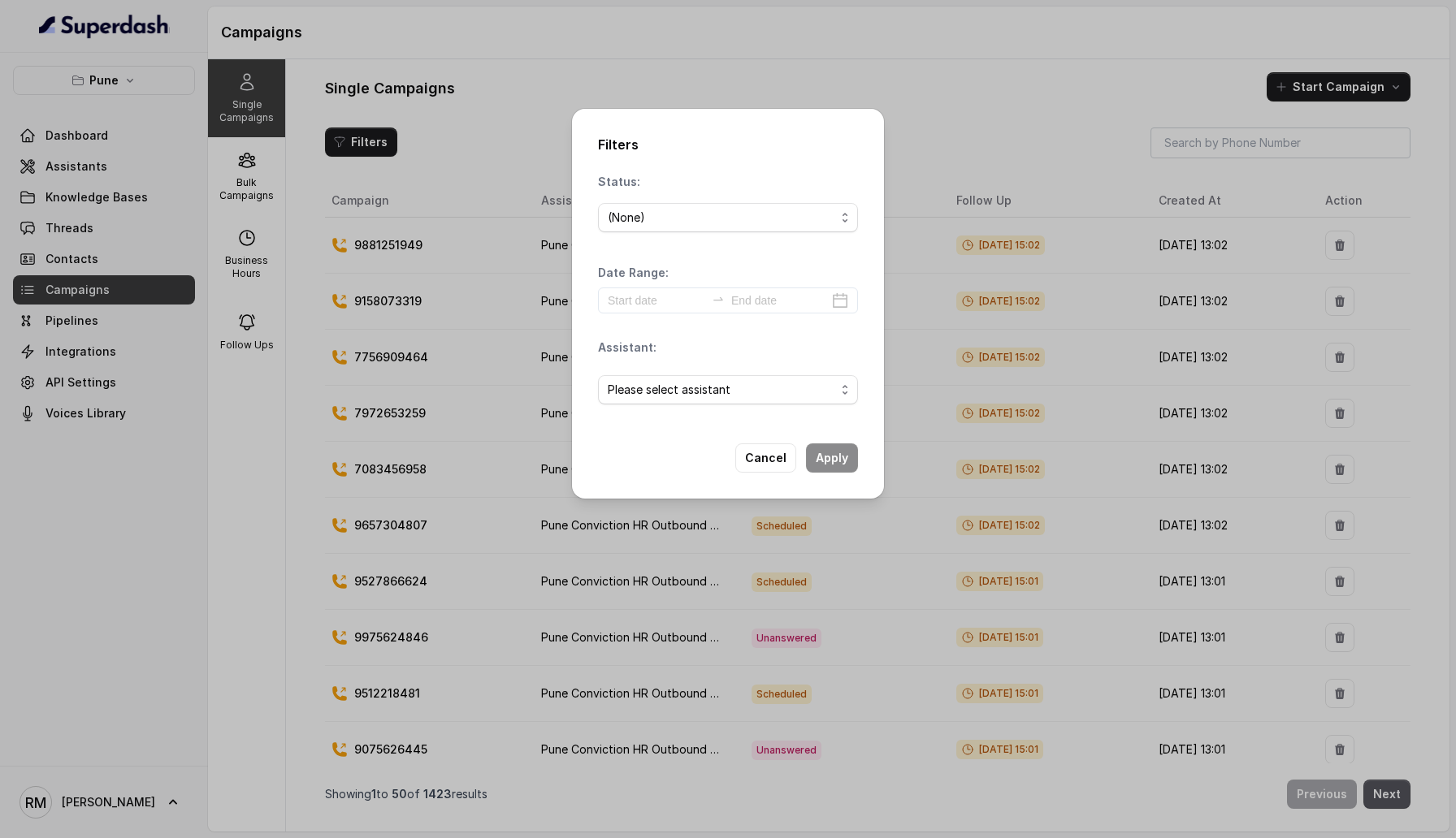
click at [365, 140] on div "Filters Status: (None) Date Range: Assistant: Please select assistant Cancel Ap…" at bounding box center [728, 419] width 1456 height 838
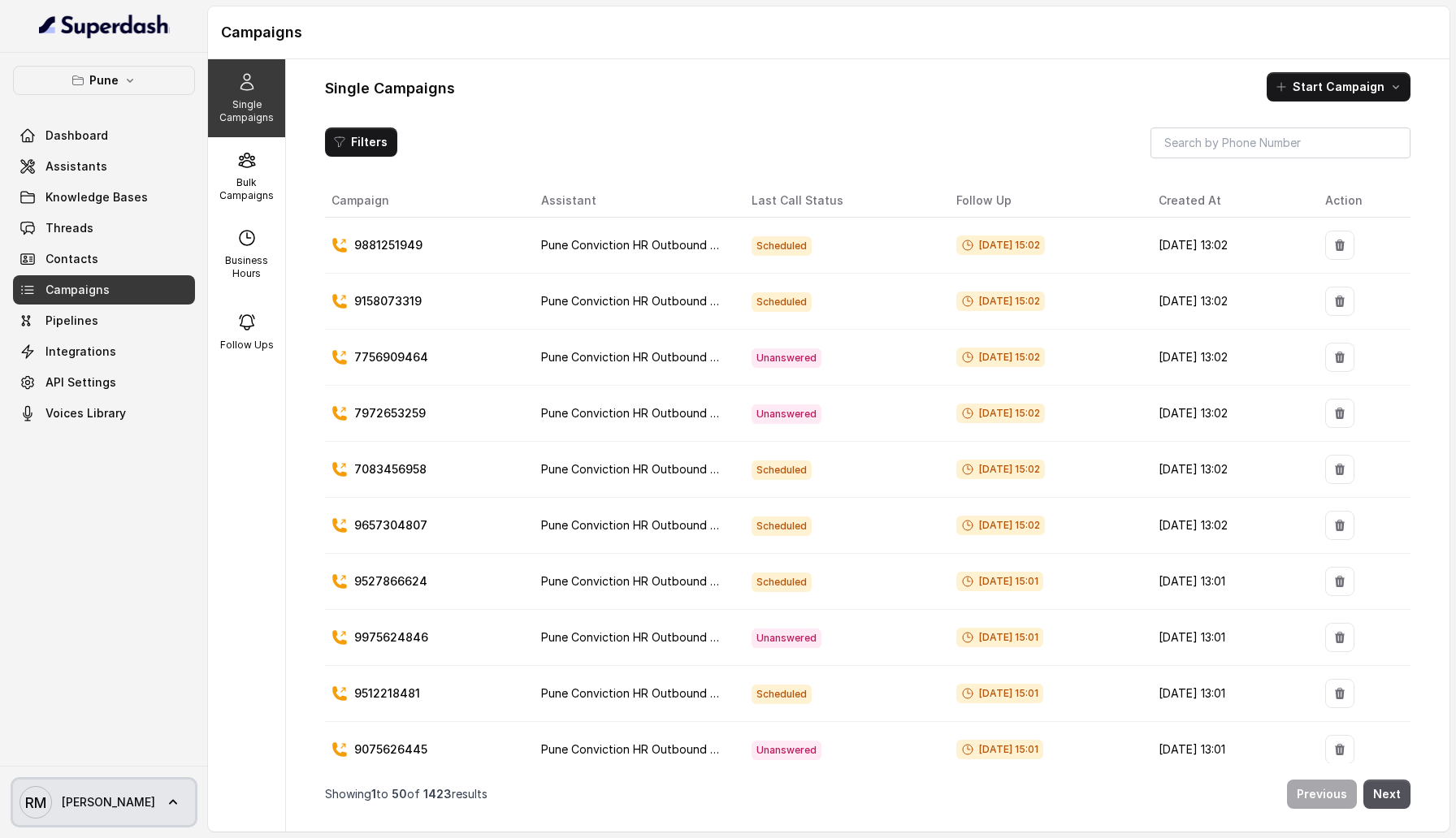
click at [165, 794] on icon at bounding box center [173, 802] width 16 height 16
